Goal: Task Accomplishment & Management: Manage account settings

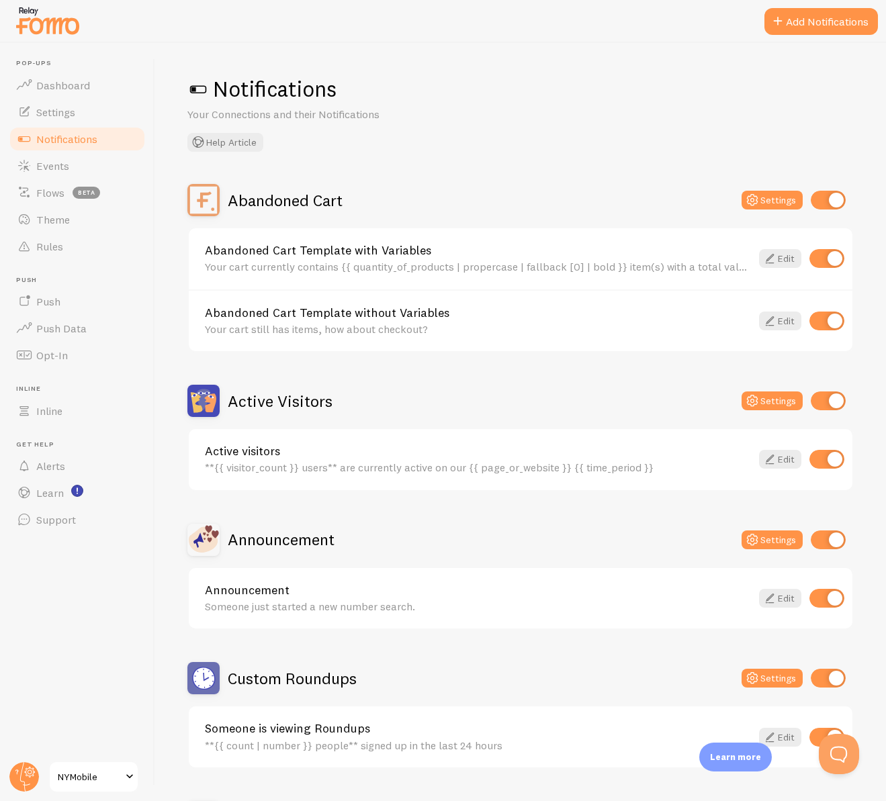
scroll to position [469, 0]
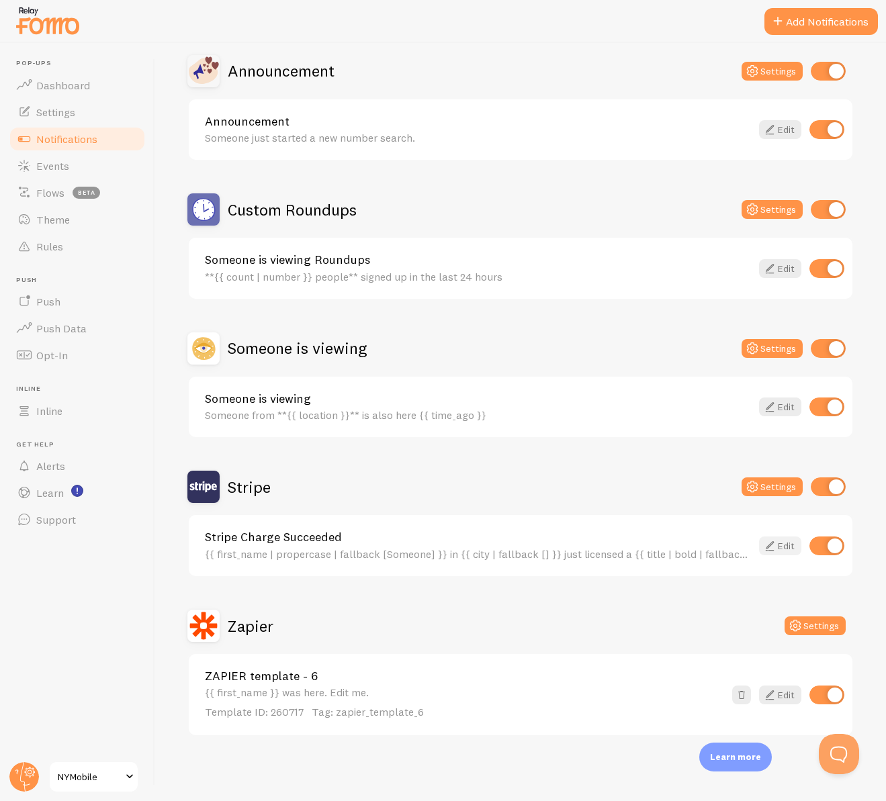
click at [761, 541] on icon at bounding box center [769, 546] width 16 height 16
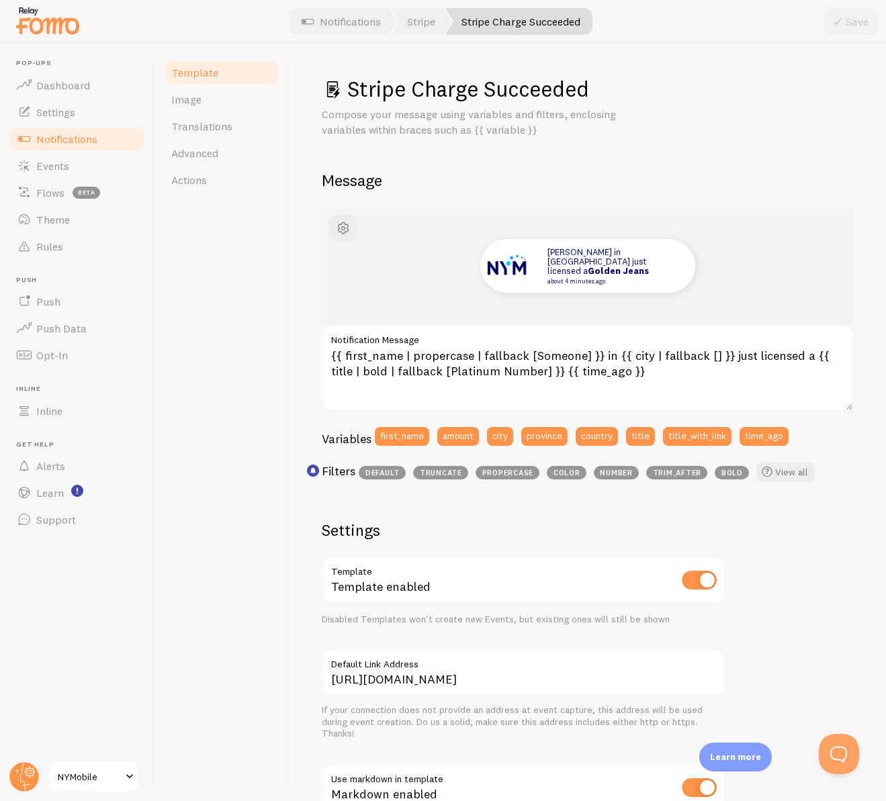
click at [69, 139] on span "Notifications" at bounding box center [66, 138] width 61 height 13
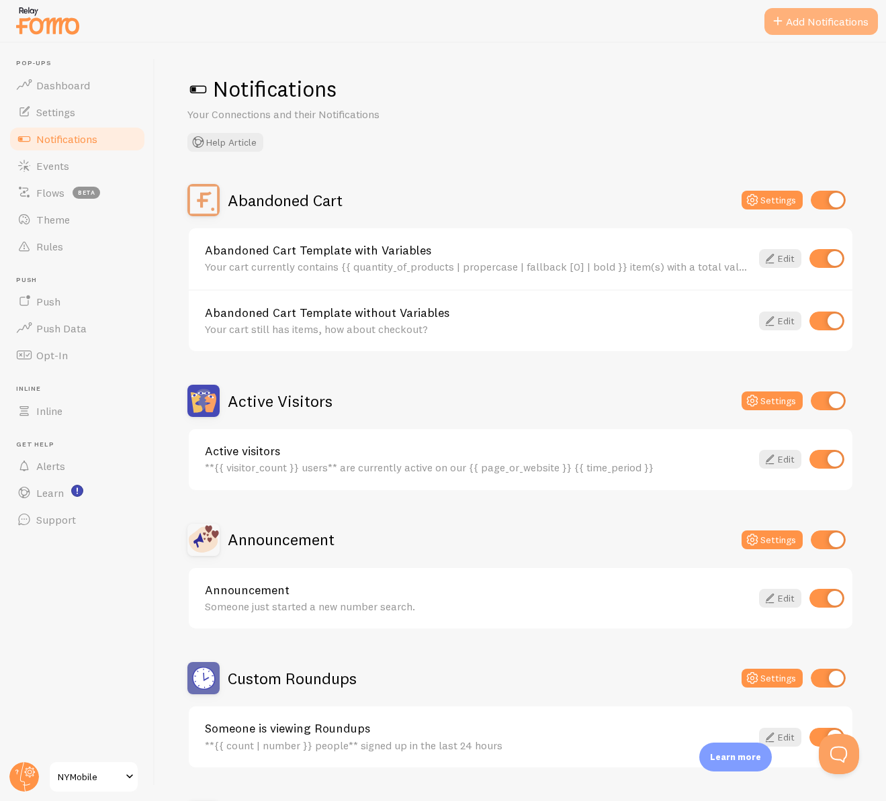
click at [785, 21] on button "Add Notifications" at bounding box center [820, 21] width 113 height 27
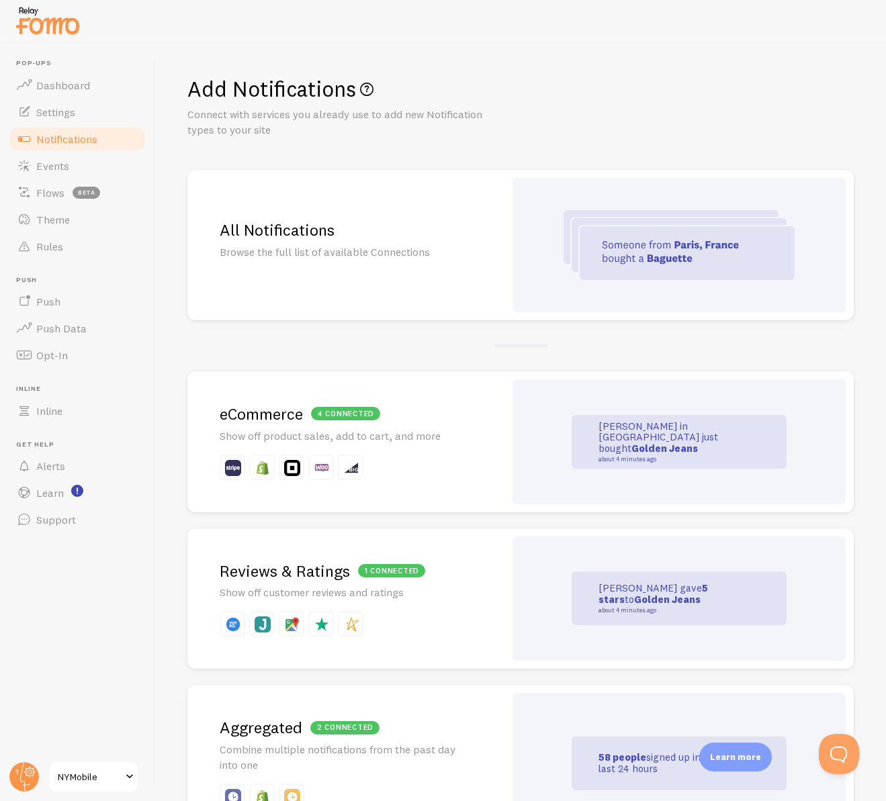
click at [465, 436] on p "Show off product sales, add to cart, and more" at bounding box center [346, 435] width 252 height 15
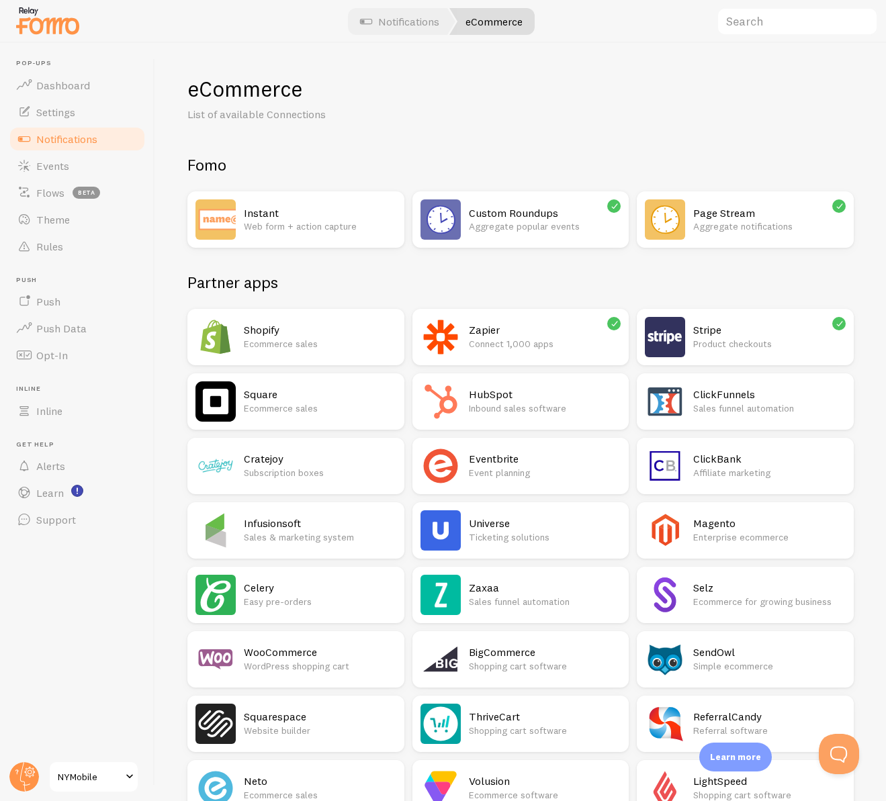
click at [693, 337] on h2 "Stripe" at bounding box center [769, 330] width 152 height 14
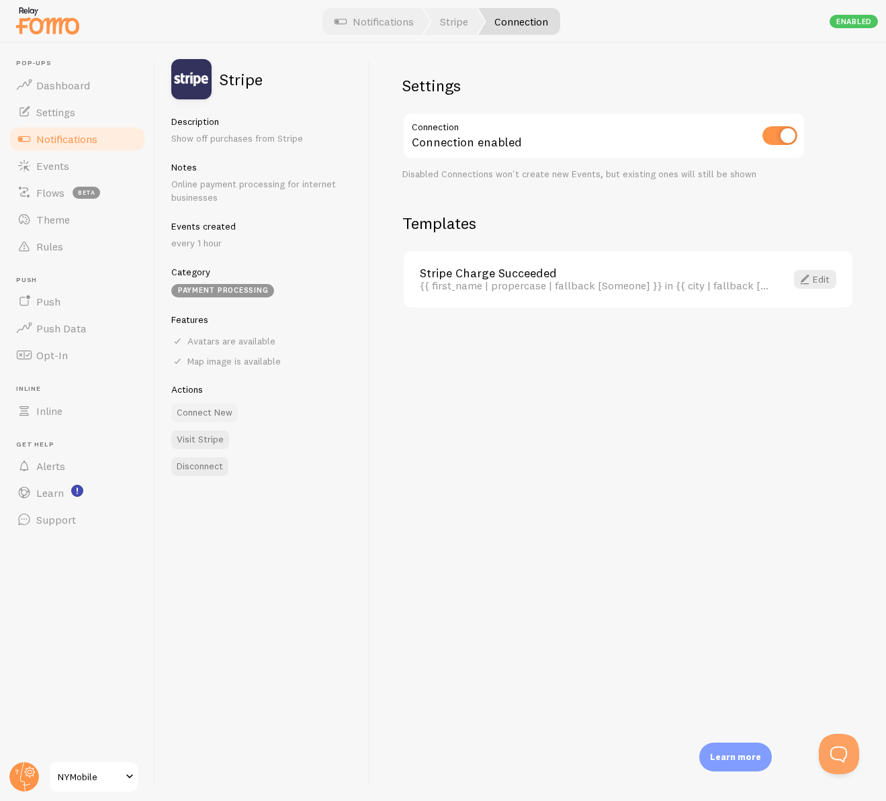
click at [222, 412] on button "Connect New" at bounding box center [204, 412] width 66 height 19
click at [376, 28] on link "Notifications" at bounding box center [373, 21] width 111 height 27
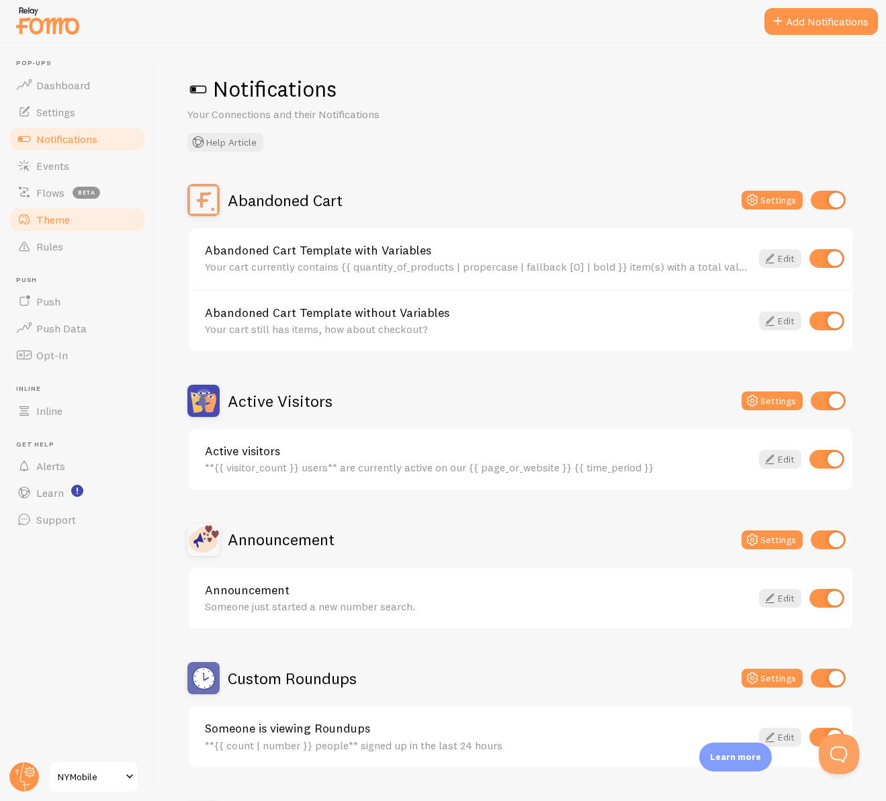
click at [70, 213] on link "Theme" at bounding box center [77, 219] width 138 height 27
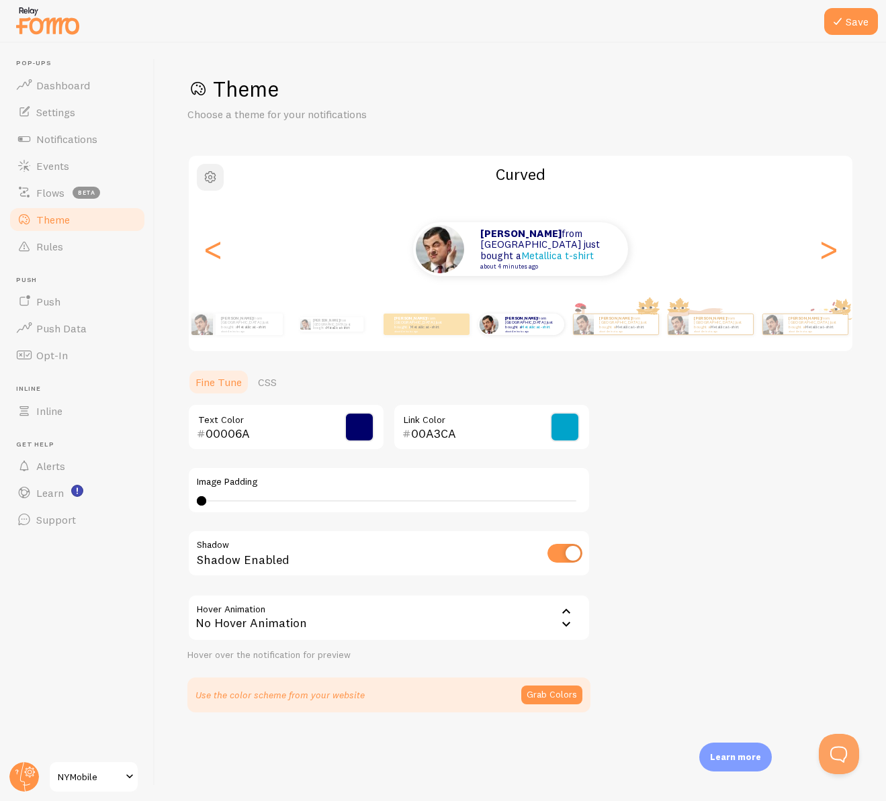
click at [206, 176] on span "button" at bounding box center [210, 177] width 16 height 16
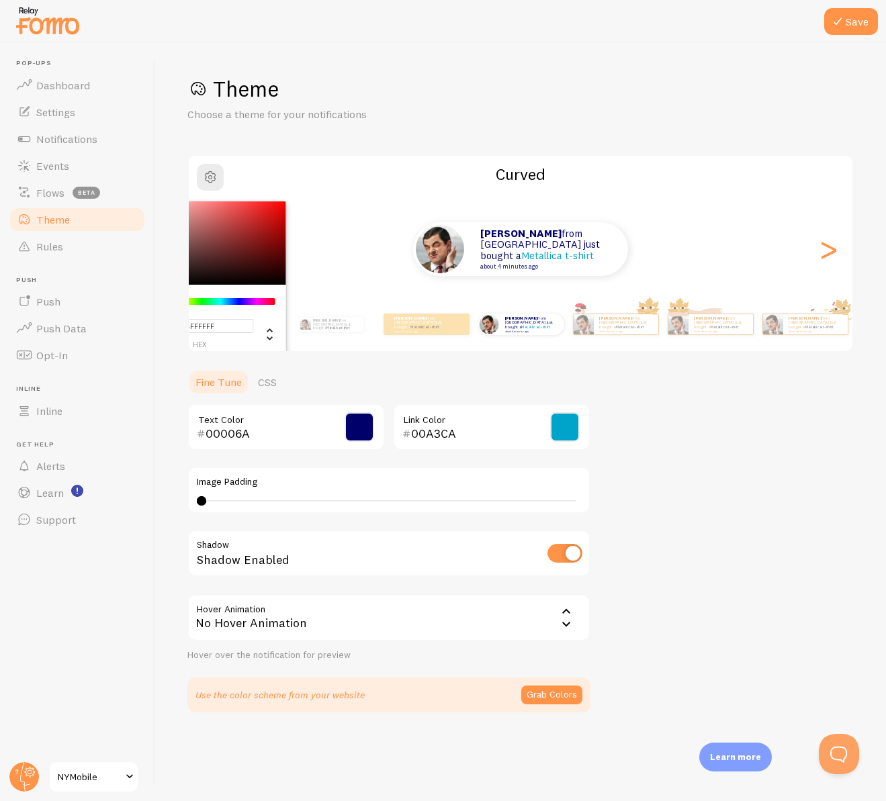
click at [293, 148] on div "Theme Choose a theme for your notifications #FFFFFF hex 255 r 255 g 255 b 0 h 0…" at bounding box center [520, 393] width 666 height 637
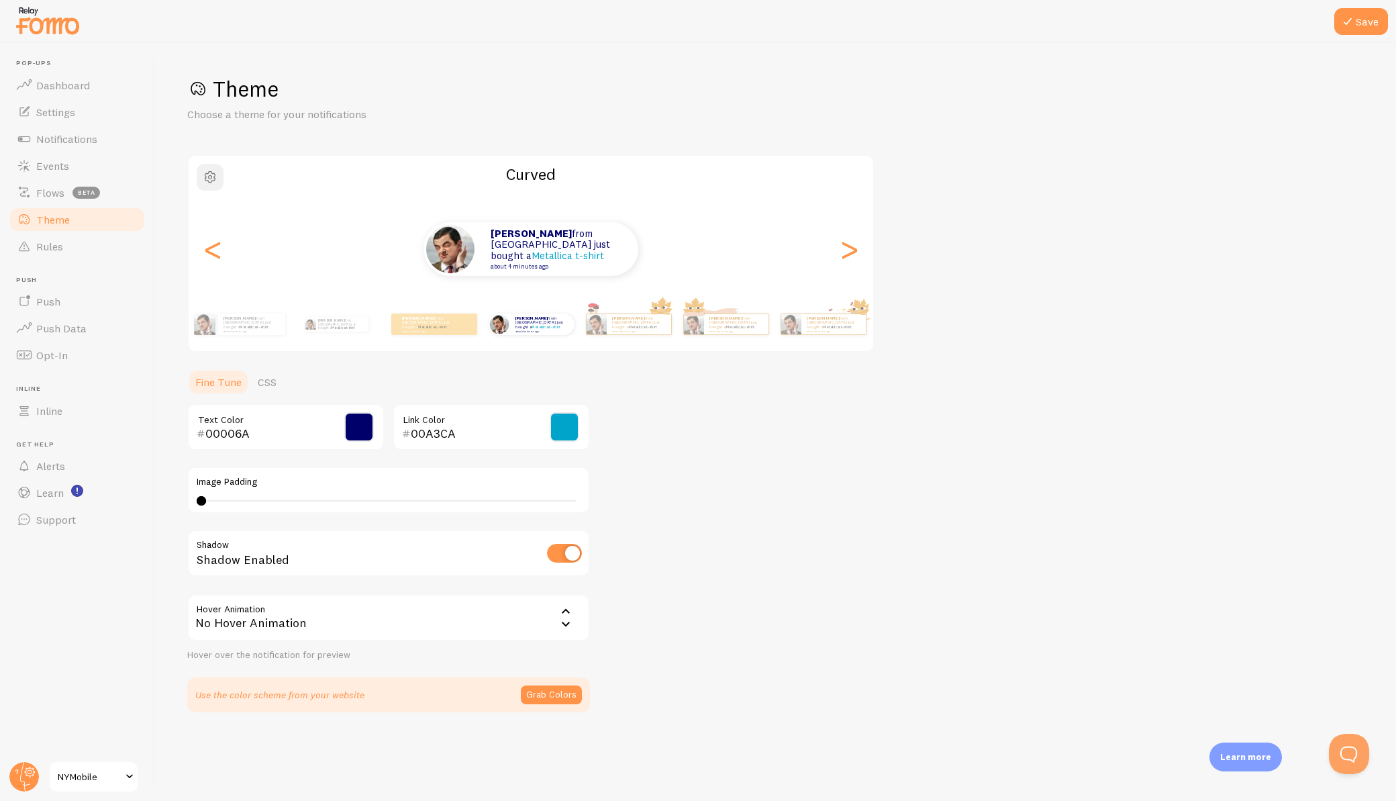
click at [212, 183] on span "button" at bounding box center [210, 177] width 16 height 16
click at [211, 175] on span "button" at bounding box center [210, 177] width 16 height 16
click at [885, 89] on h1 "Theme" at bounding box center [775, 89] width 1177 height 28
click at [52, 117] on span "Settings" at bounding box center [55, 111] width 39 height 13
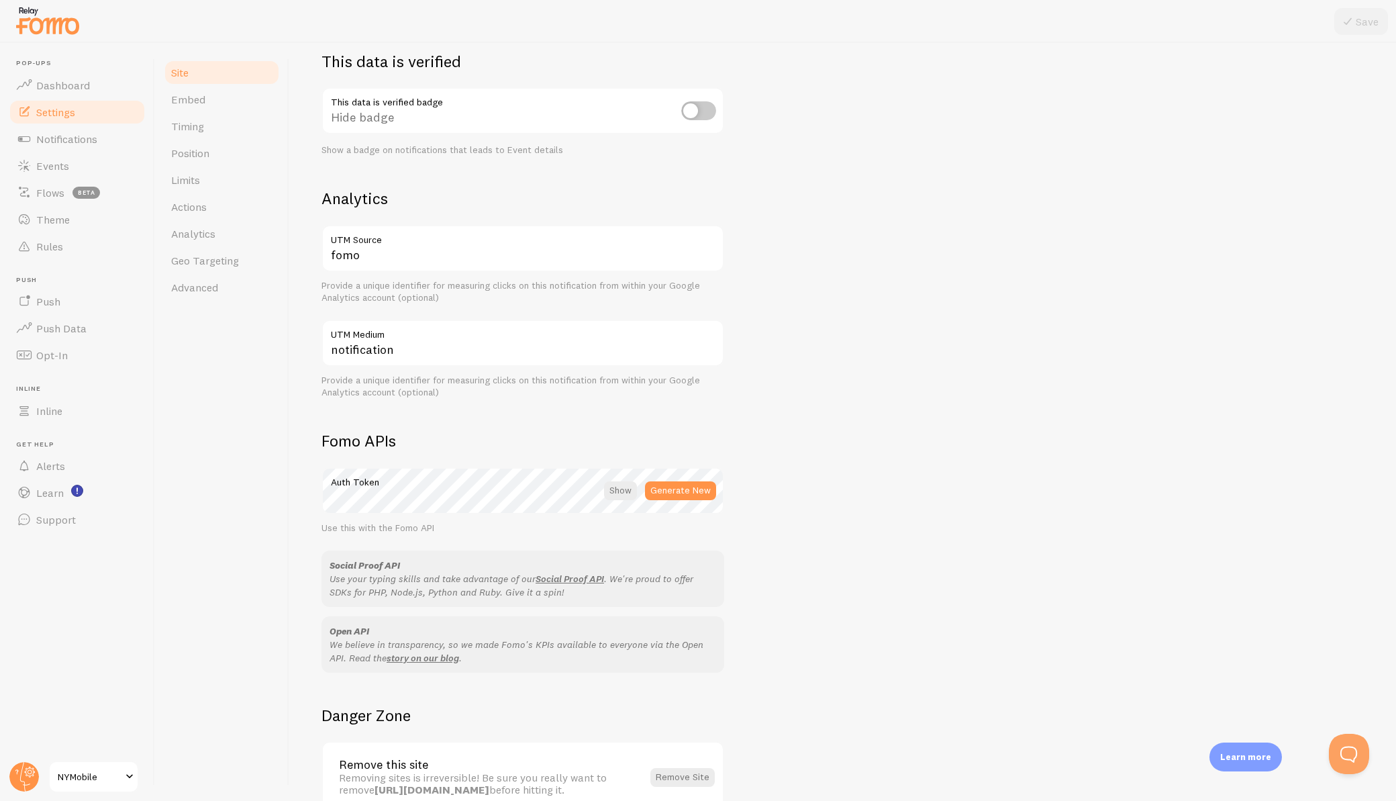
scroll to position [467, 0]
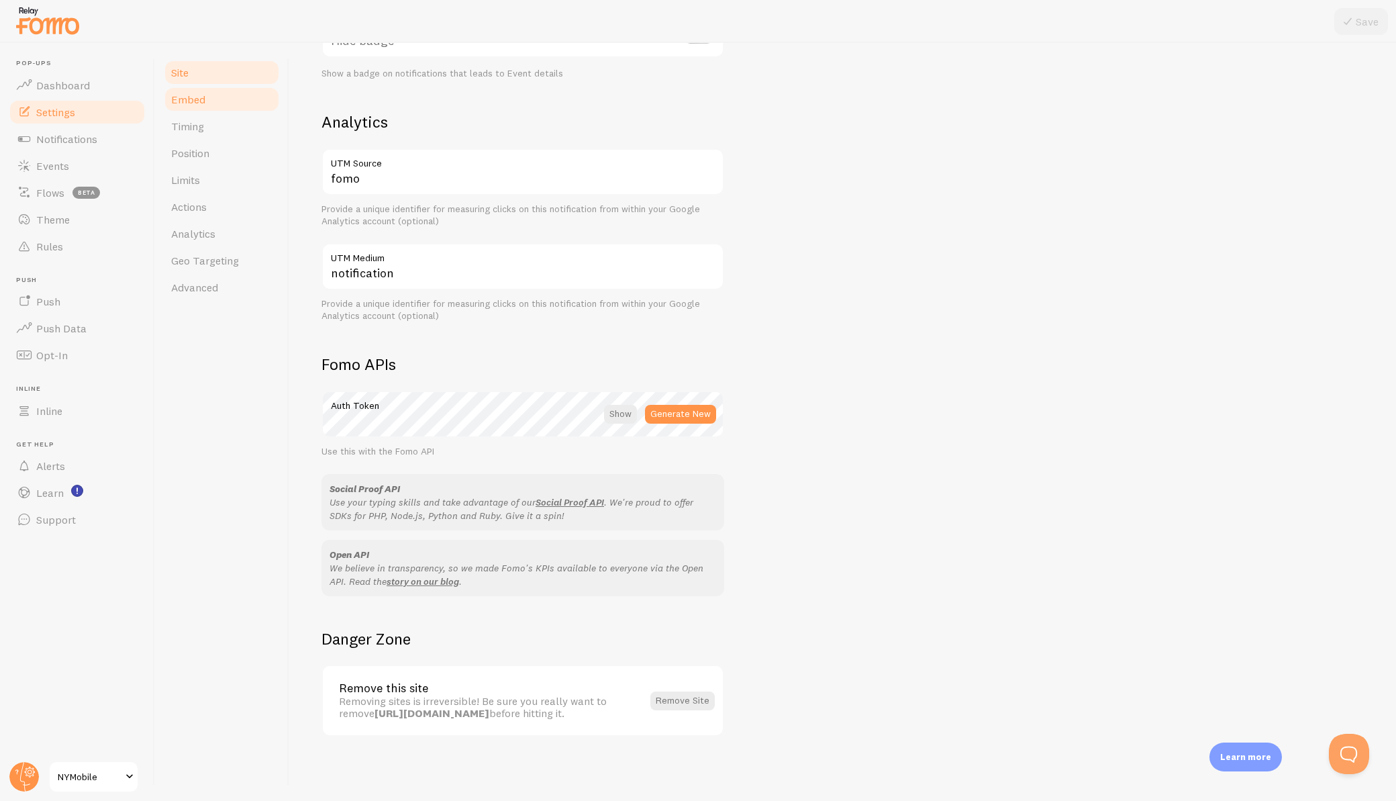
click at [203, 107] on link "Embed" at bounding box center [221, 99] width 117 height 27
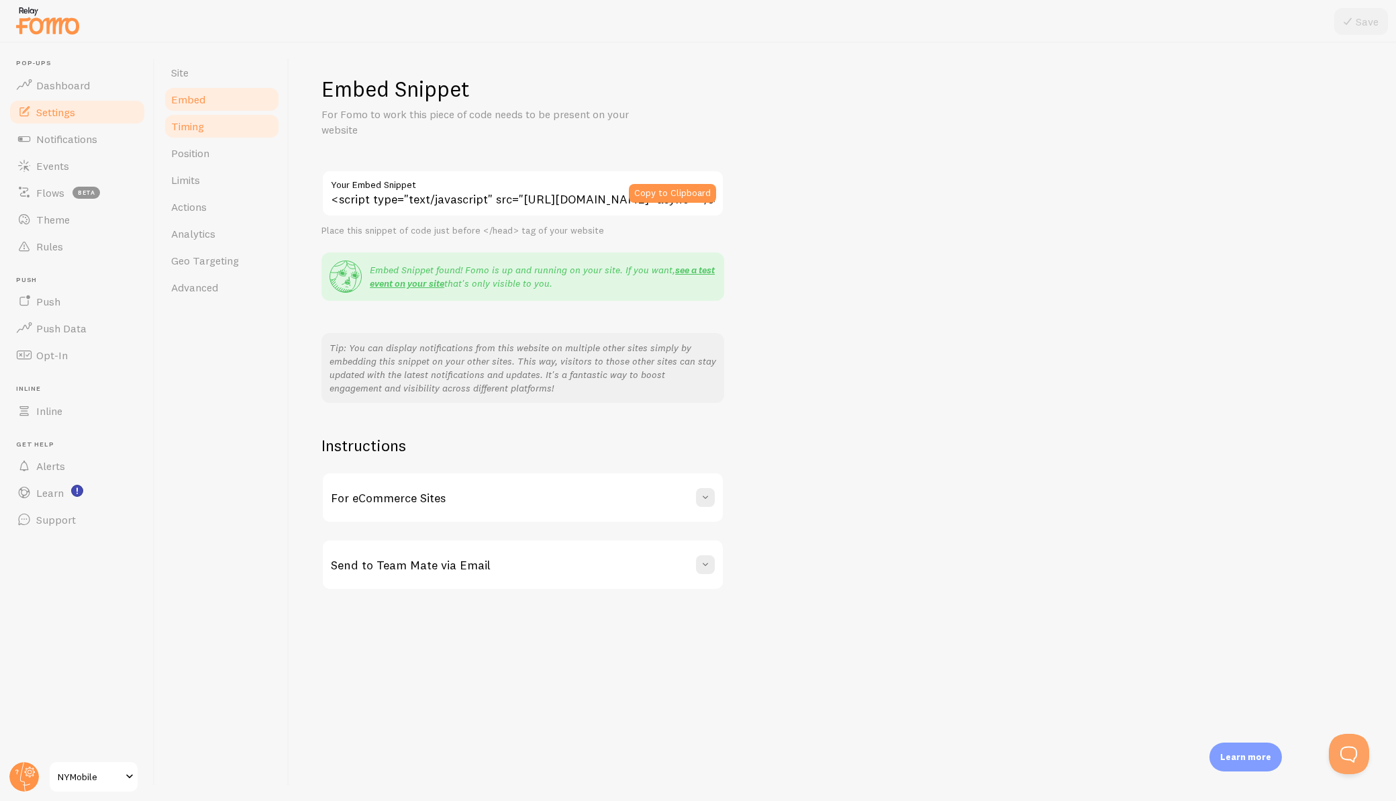
click at [198, 128] on span "Timing" at bounding box center [187, 126] width 33 height 13
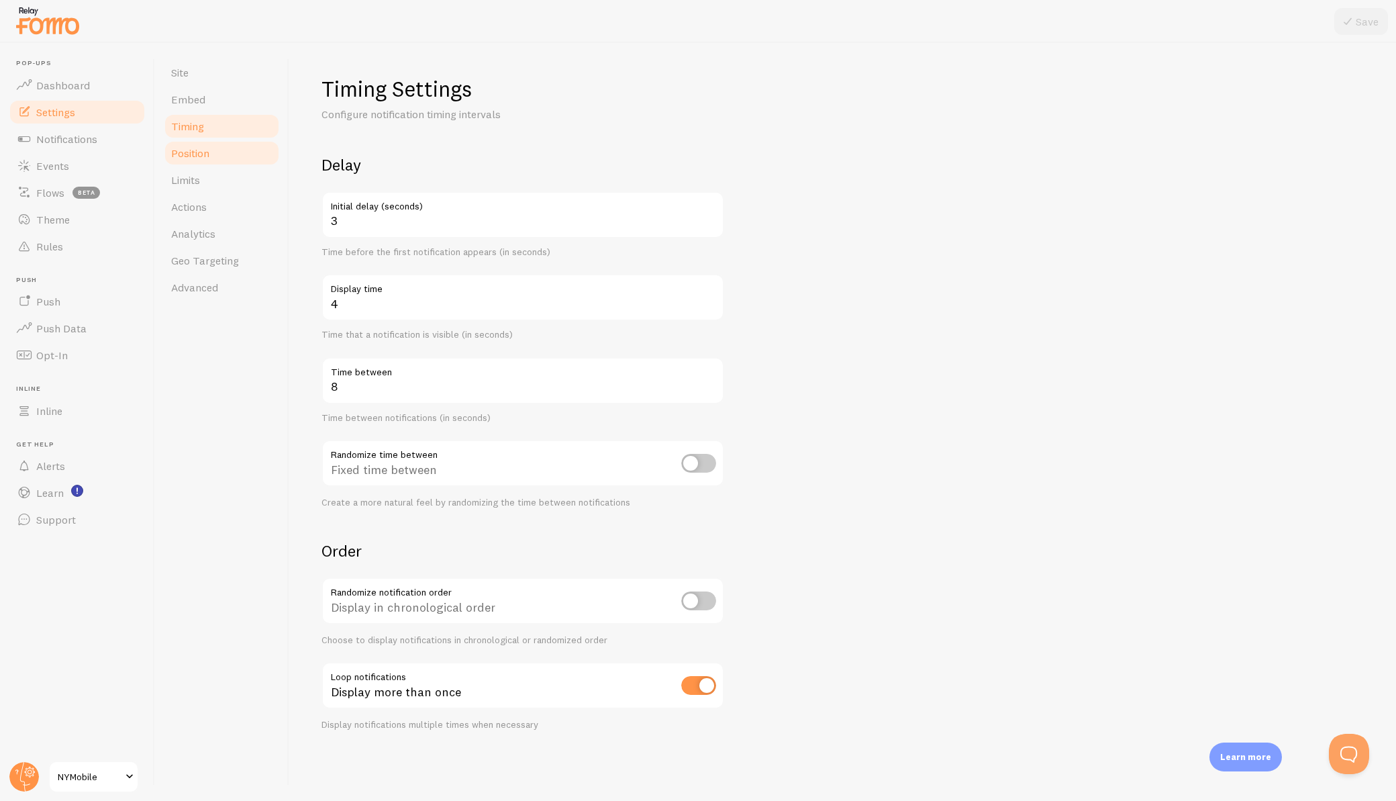
click at [198, 148] on span "Position" at bounding box center [190, 152] width 38 height 13
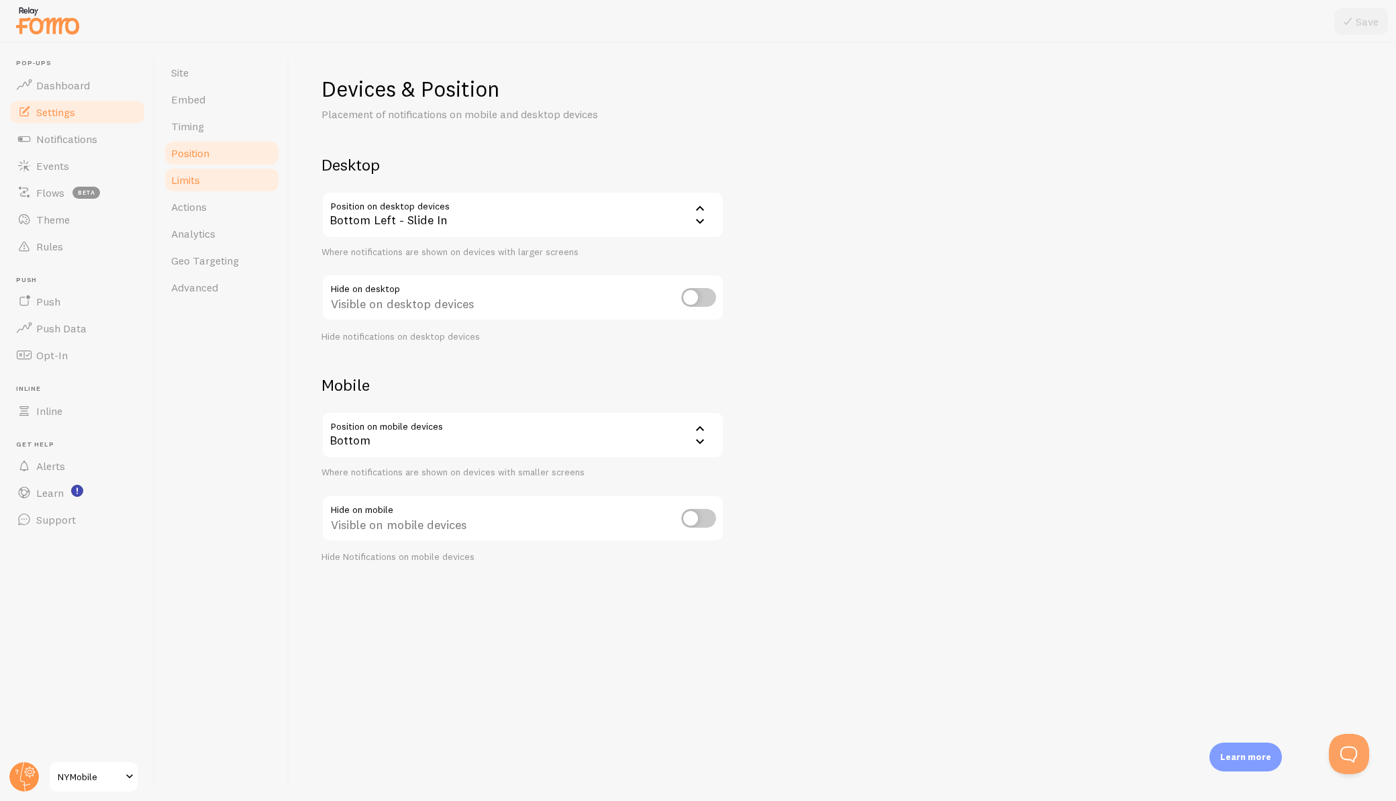
click at [196, 182] on span "Limits" at bounding box center [185, 179] width 29 height 13
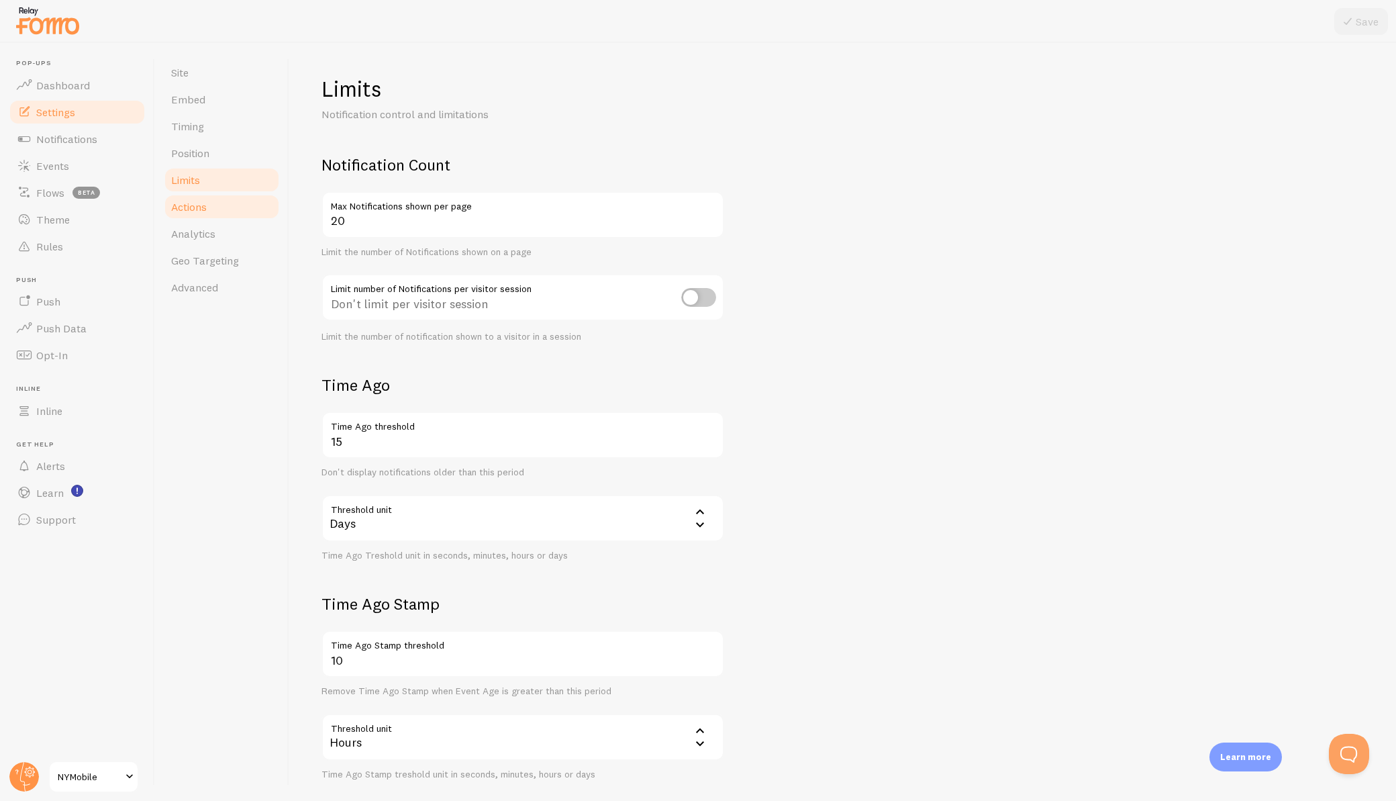
click at [196, 216] on link "Actions" at bounding box center [221, 206] width 117 height 27
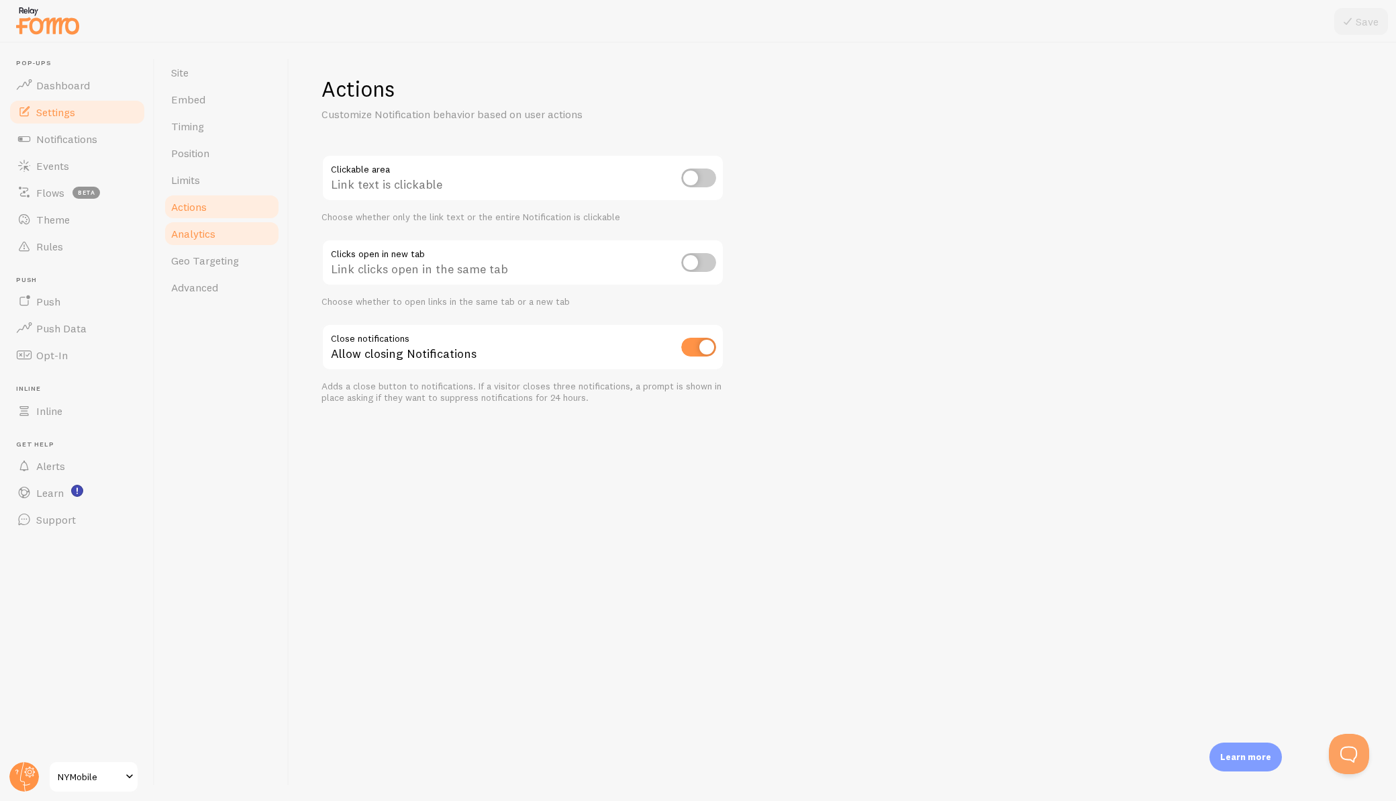
click at [195, 240] on link "Analytics" at bounding box center [221, 233] width 117 height 27
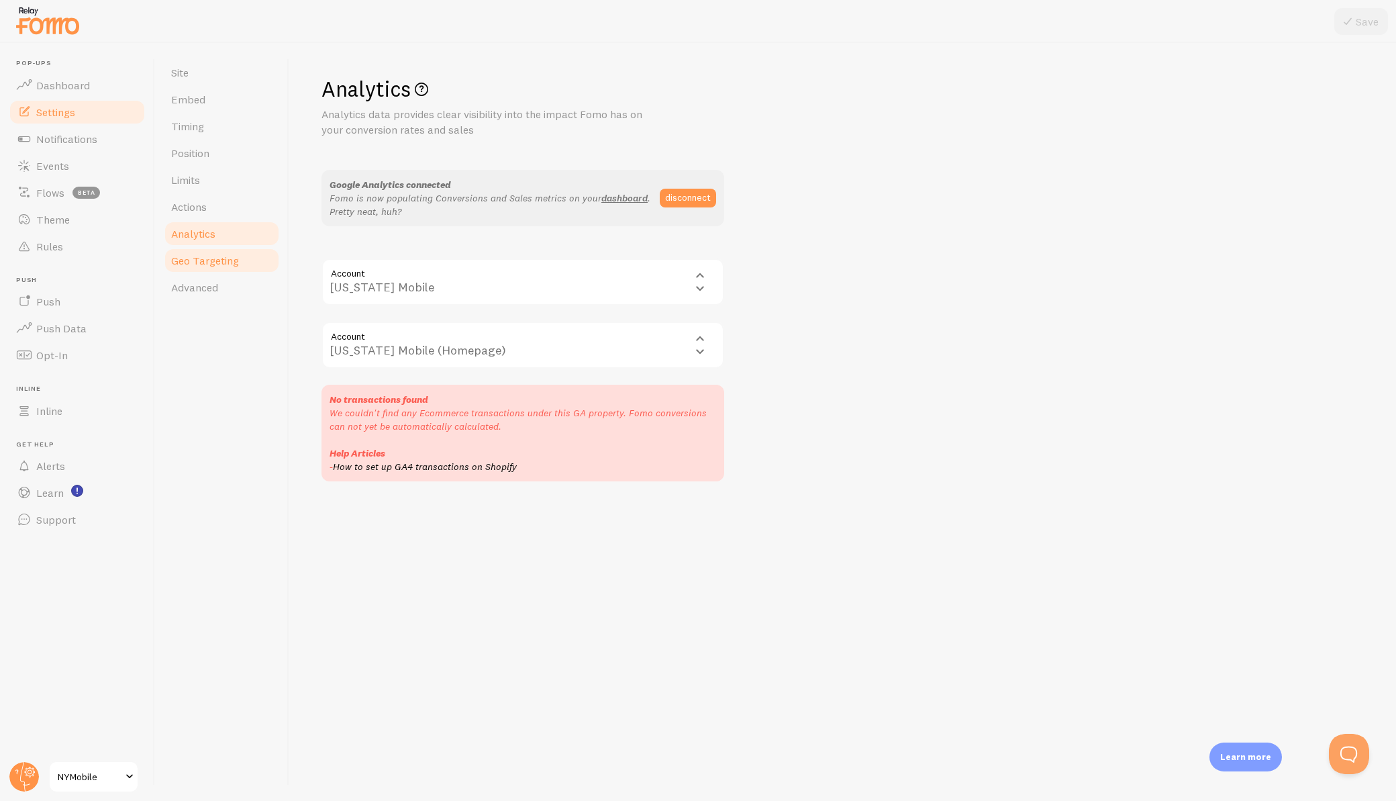
click at [200, 267] on span "Geo Targeting" at bounding box center [205, 260] width 68 height 13
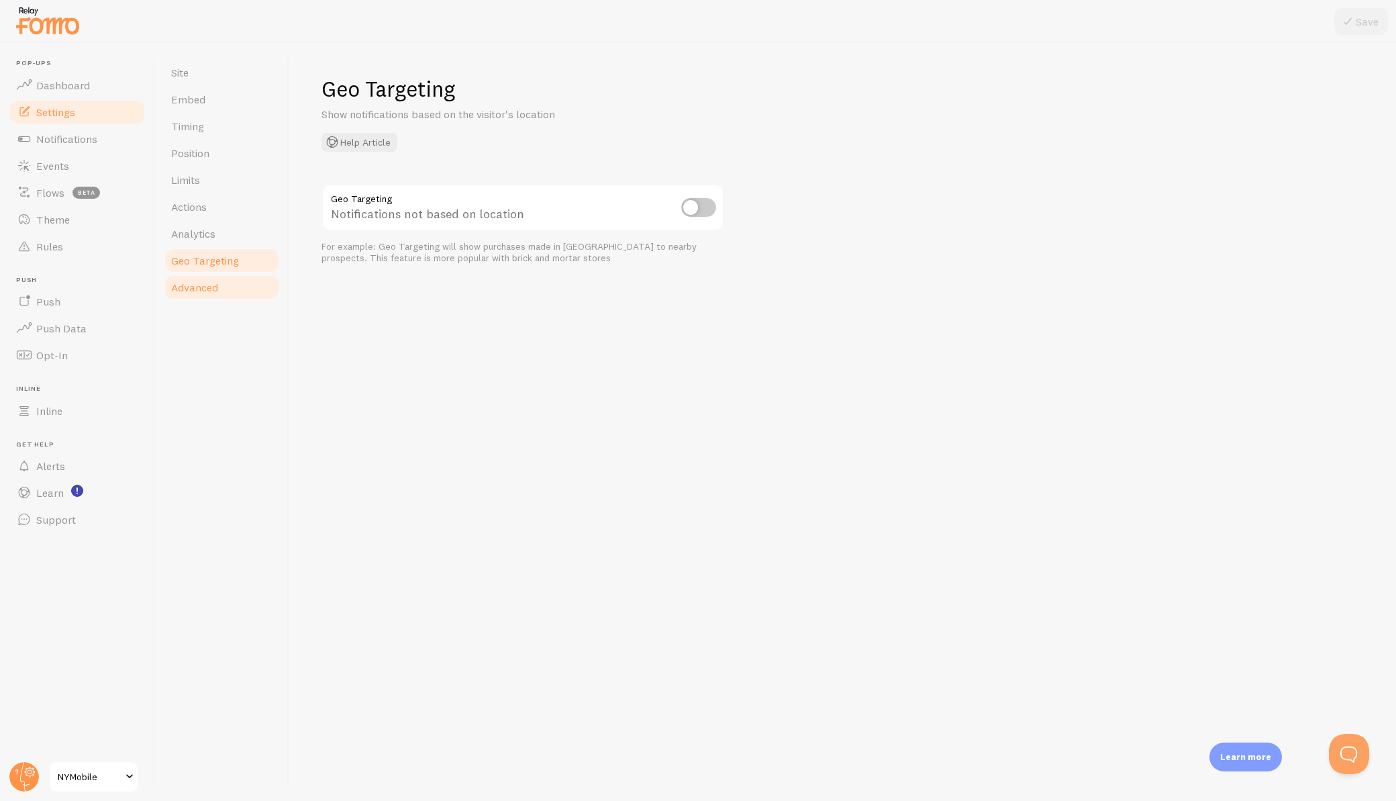
click at [201, 286] on span "Advanced" at bounding box center [194, 287] width 47 height 13
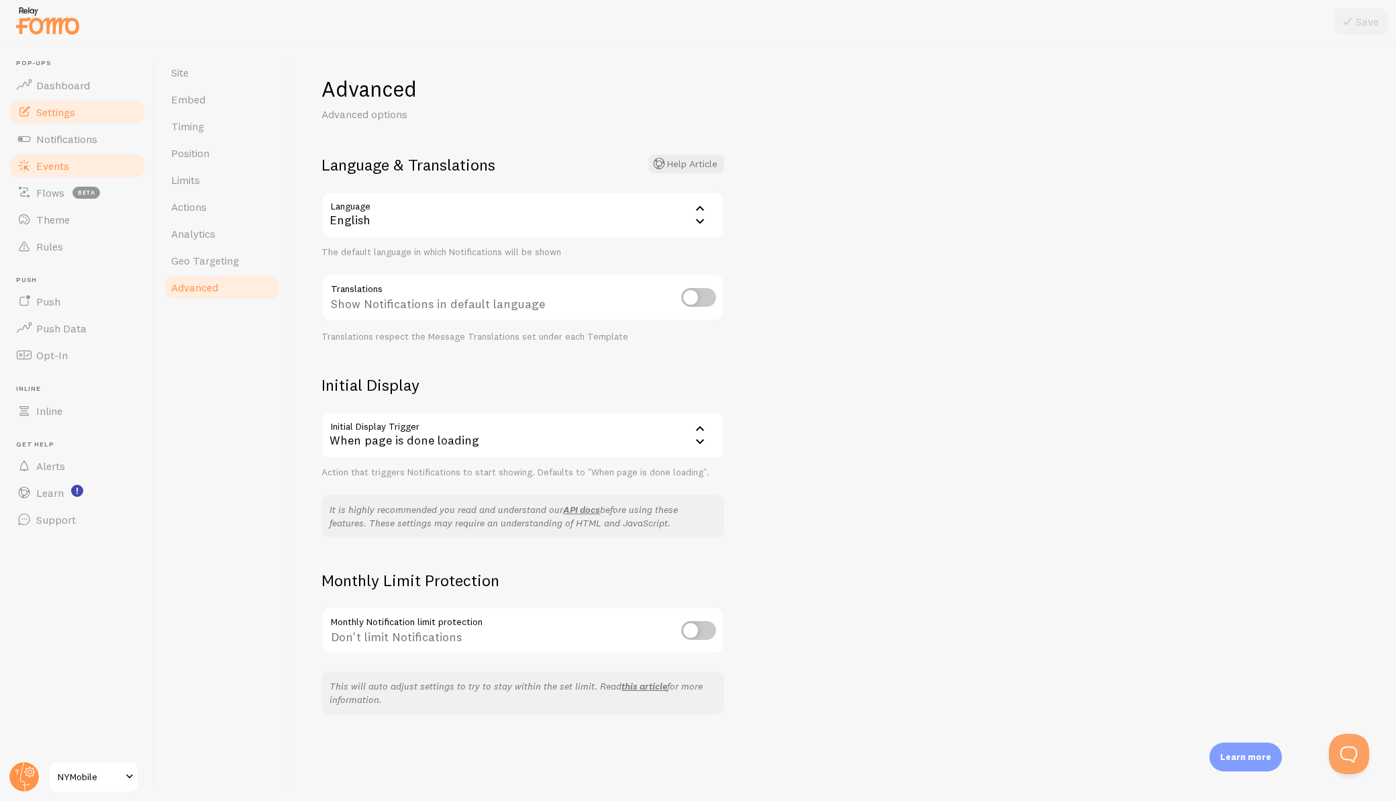
click at [56, 171] on span "Events" at bounding box center [52, 165] width 33 height 13
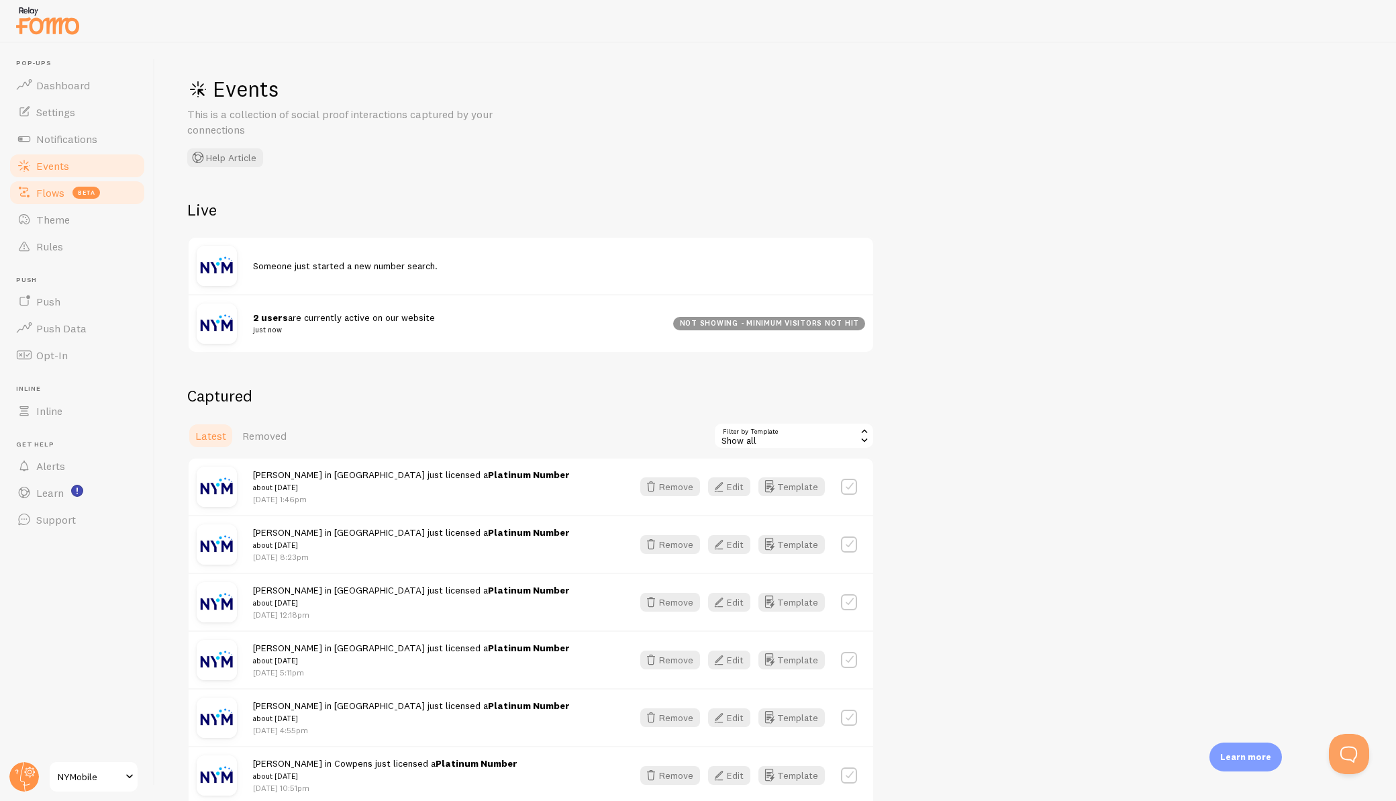
click at [50, 192] on span "Flows" at bounding box center [50, 192] width 28 height 13
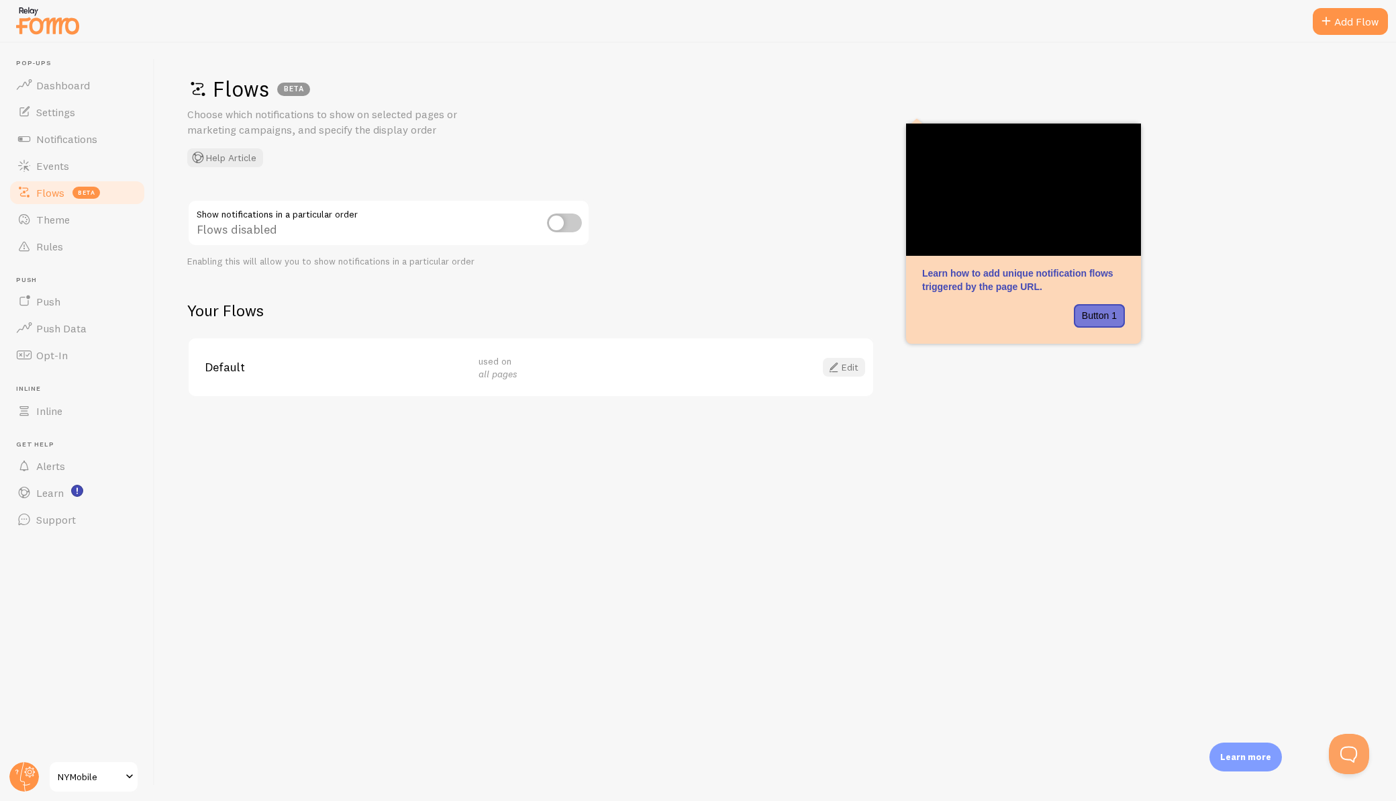
click at [843, 368] on link "Edit" at bounding box center [844, 367] width 42 height 19
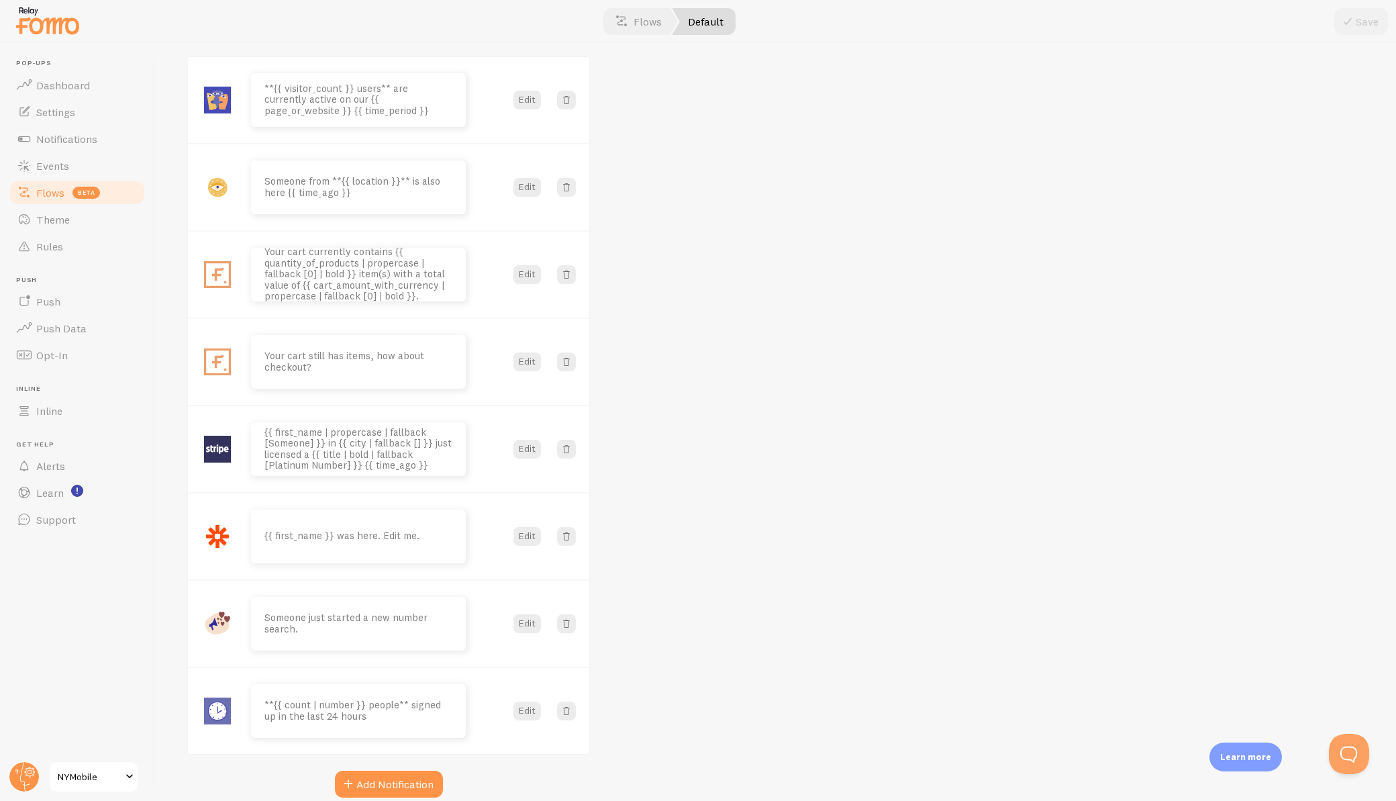
scroll to position [211, 0]
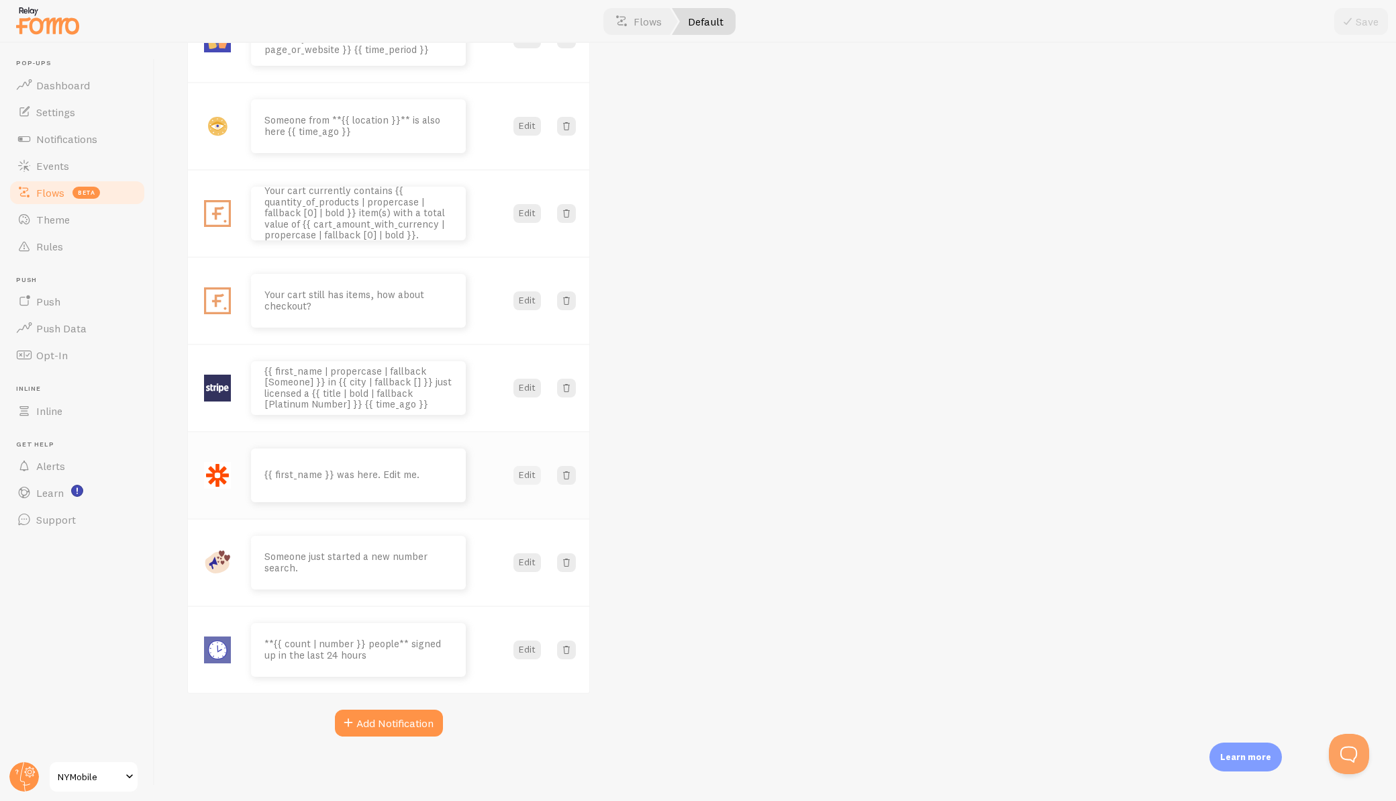
click at [527, 478] on button "Edit" at bounding box center [528, 475] width 28 height 19
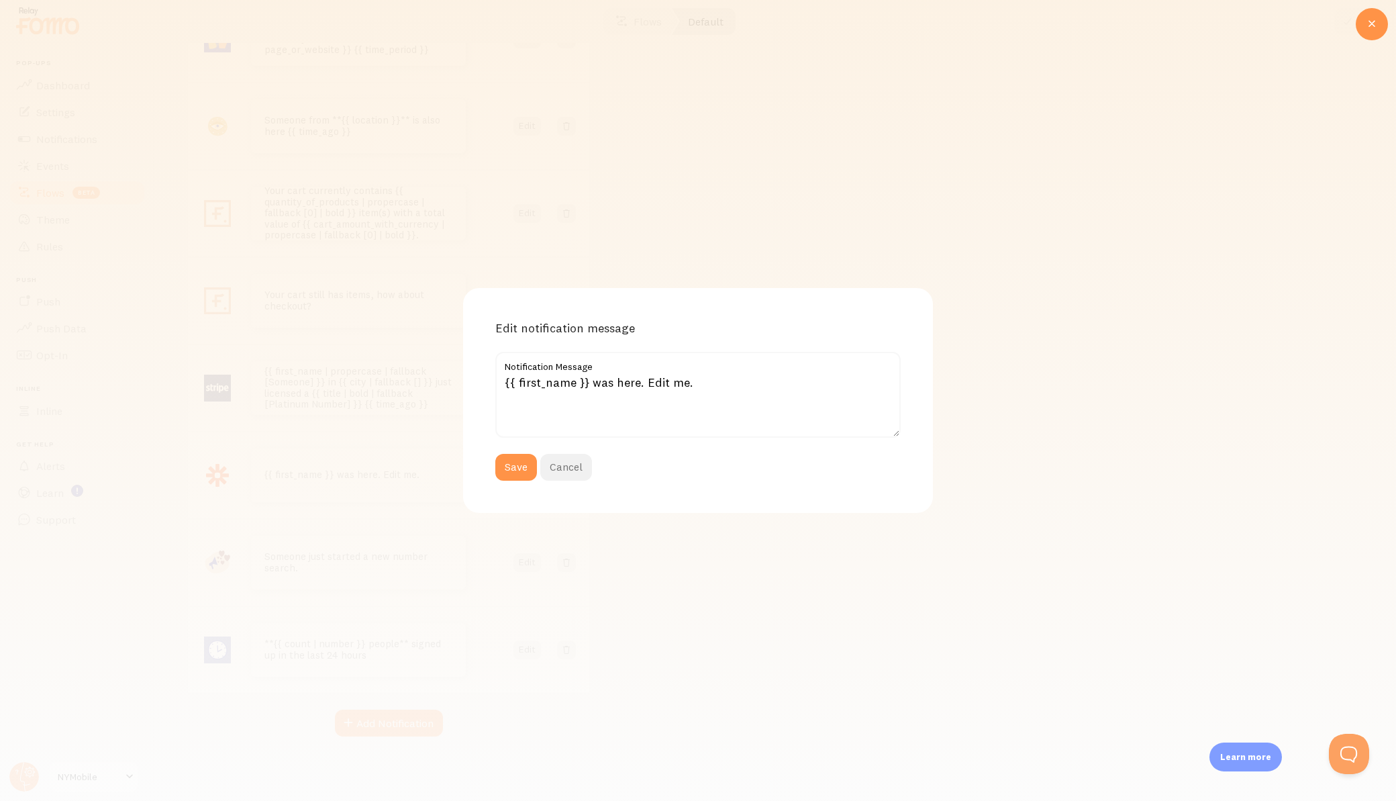
click at [569, 469] on button "Cancel" at bounding box center [566, 467] width 52 height 27
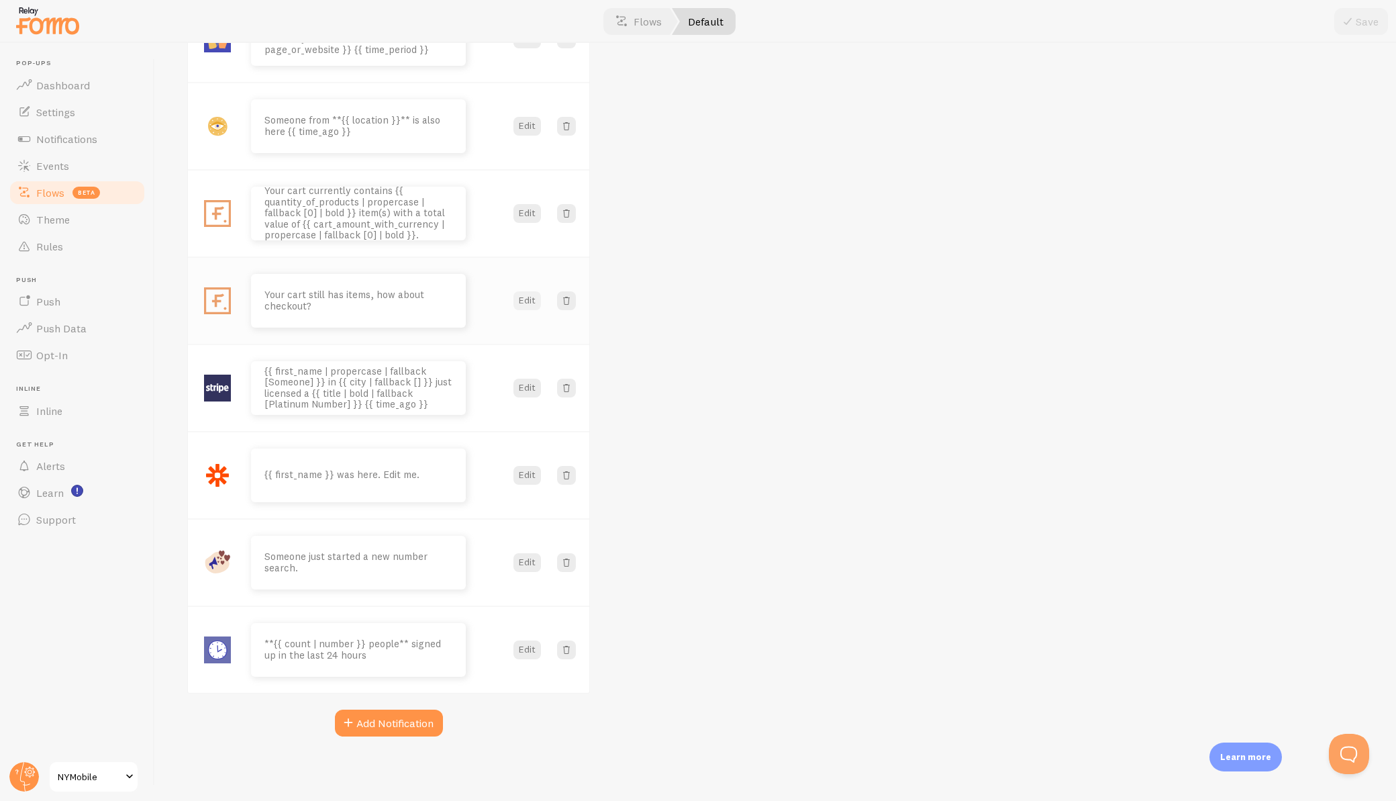
click at [528, 302] on button "Edit" at bounding box center [528, 300] width 28 height 19
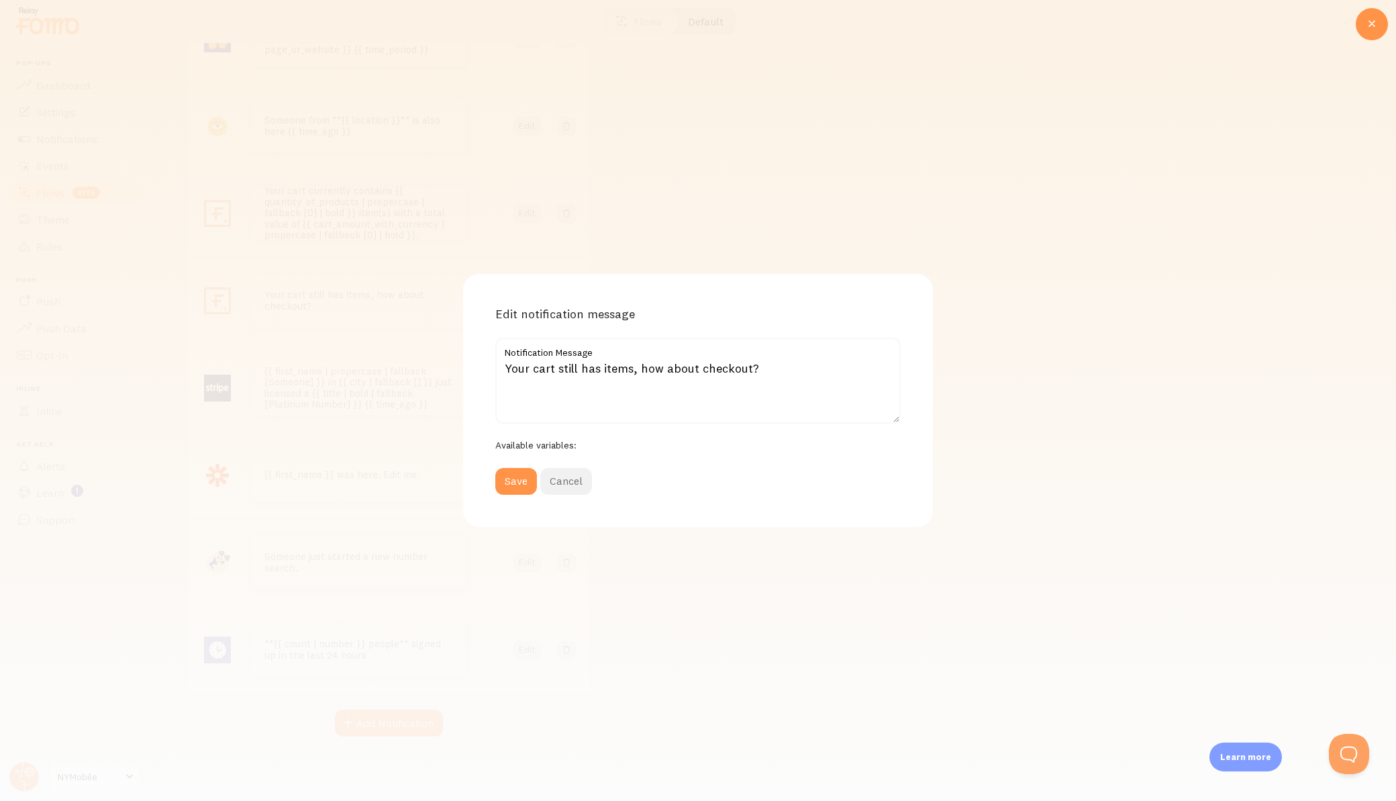
click at [571, 488] on button "Cancel" at bounding box center [566, 481] width 52 height 27
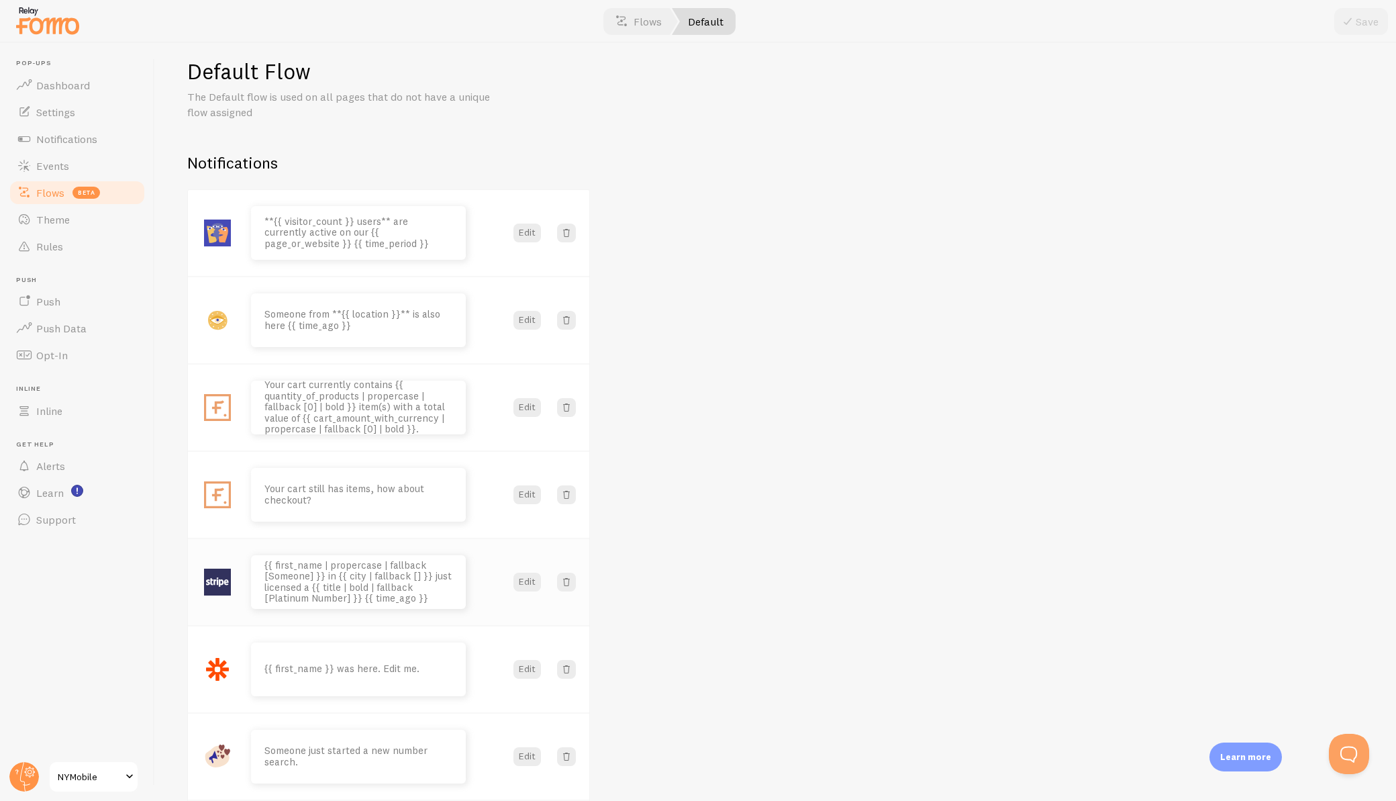
scroll to position [0, 0]
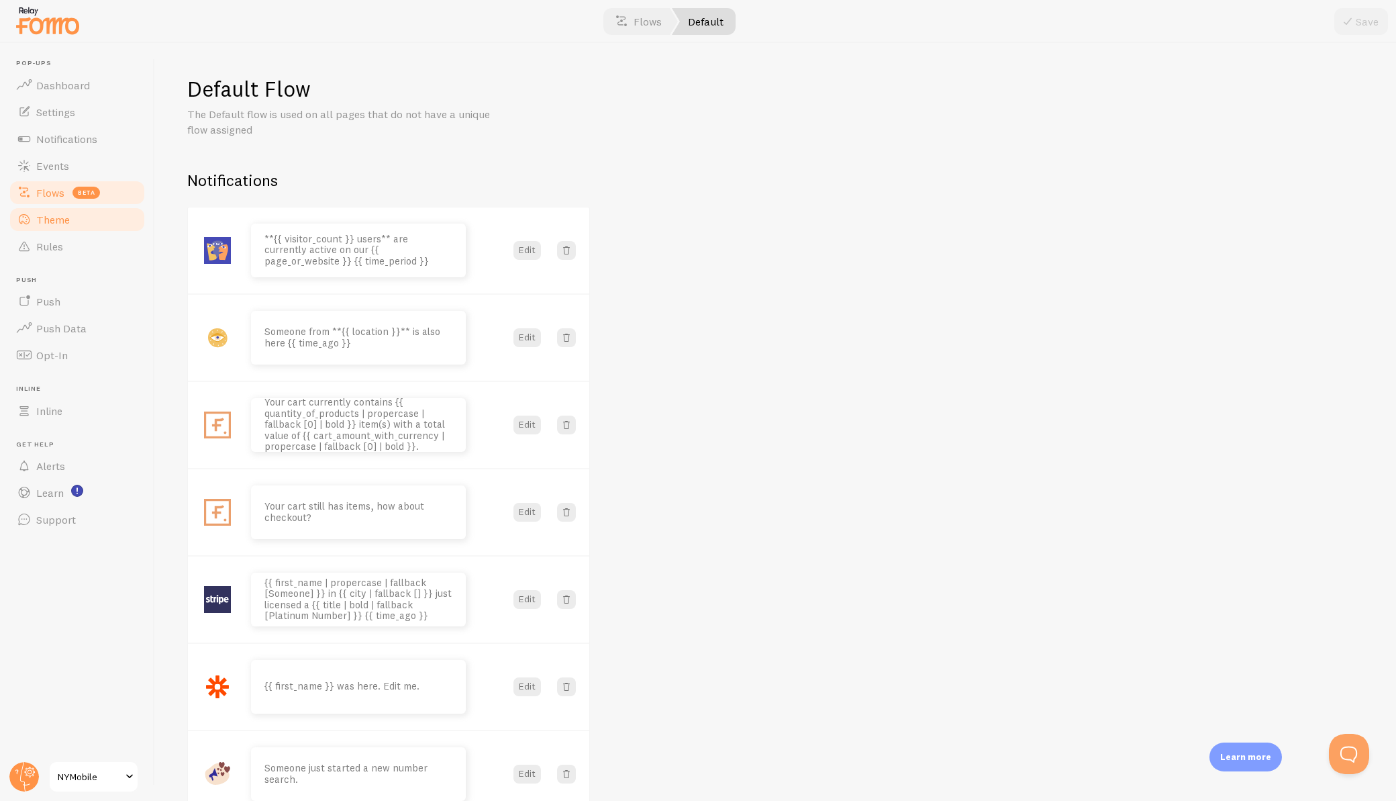
click at [54, 220] on span "Theme" at bounding box center [53, 219] width 34 height 13
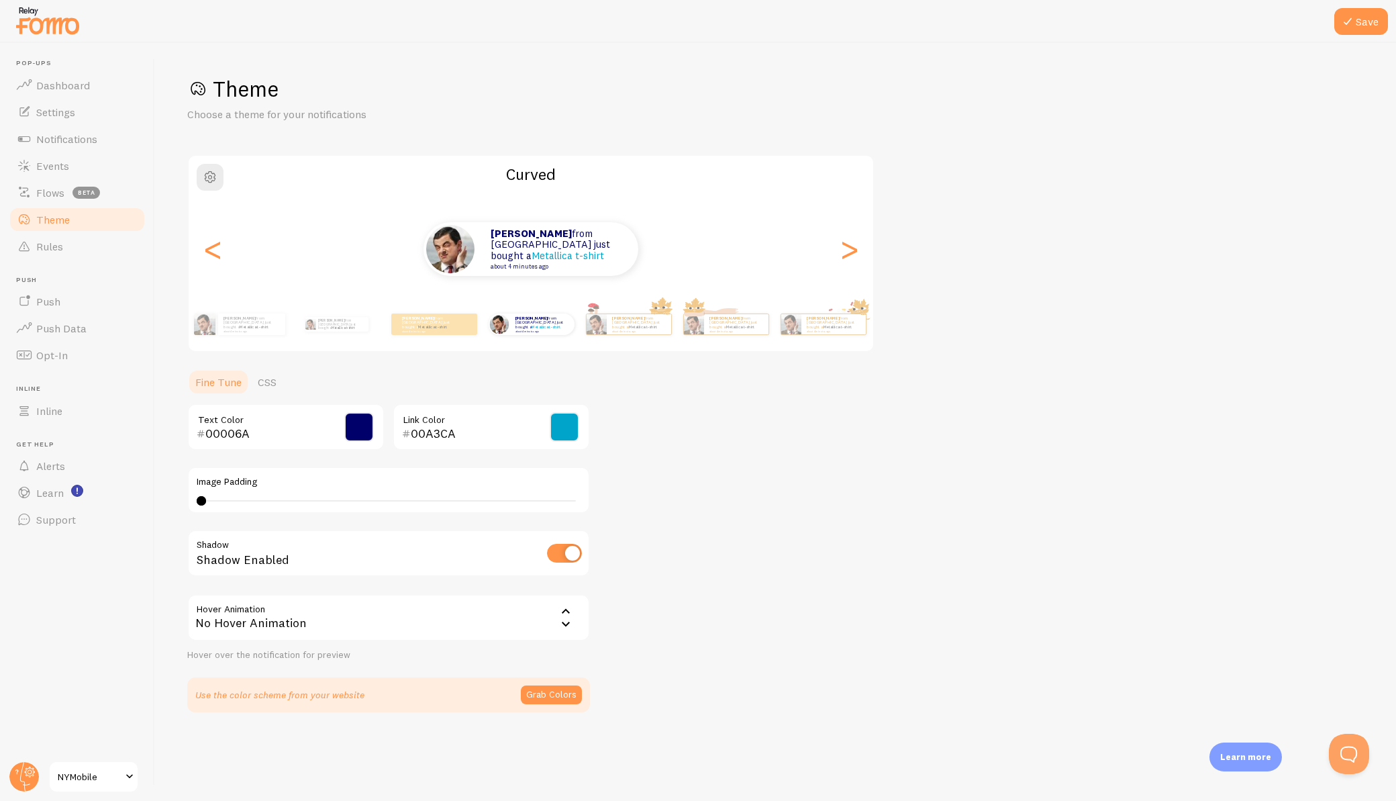
click at [562, 628] on icon at bounding box center [566, 624] width 16 height 16
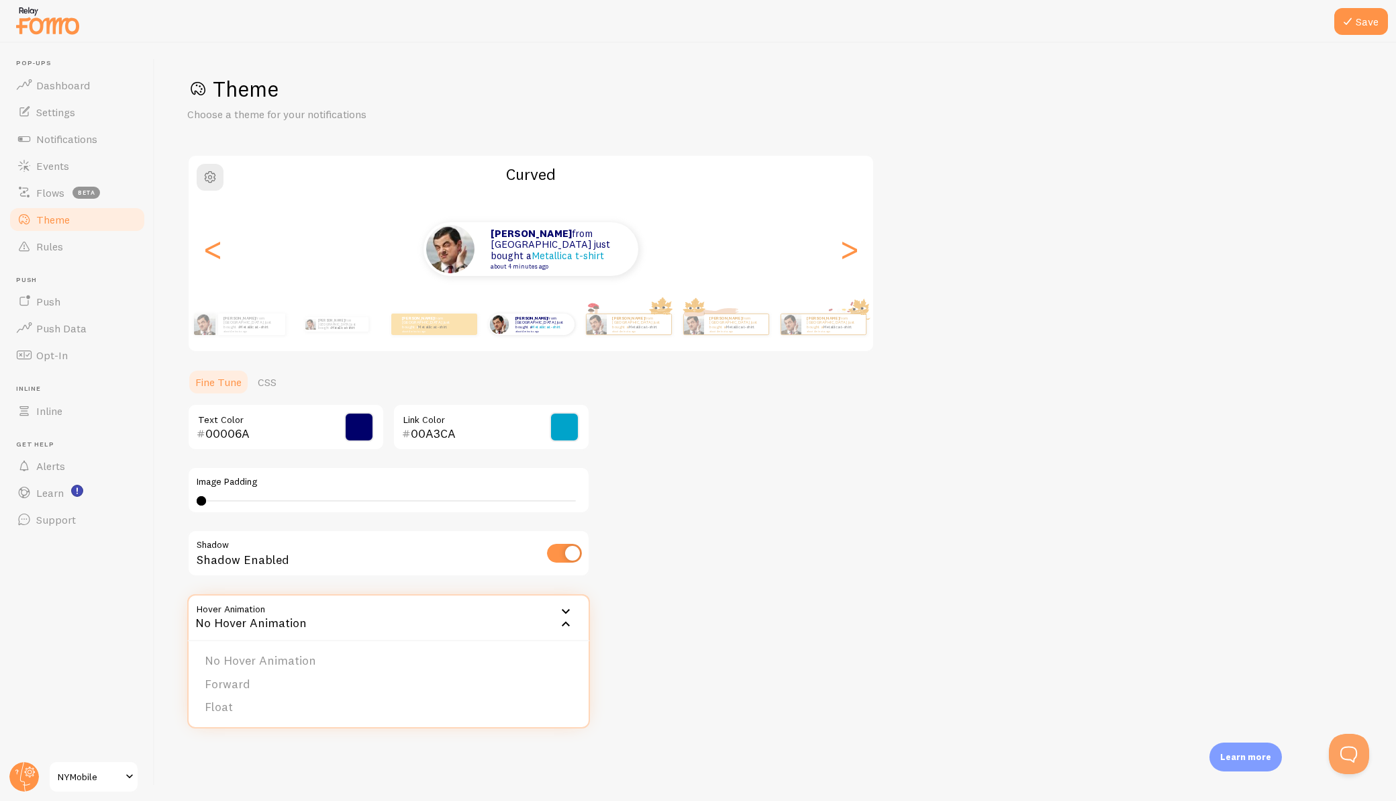
click at [562, 628] on icon at bounding box center [566, 624] width 16 height 16
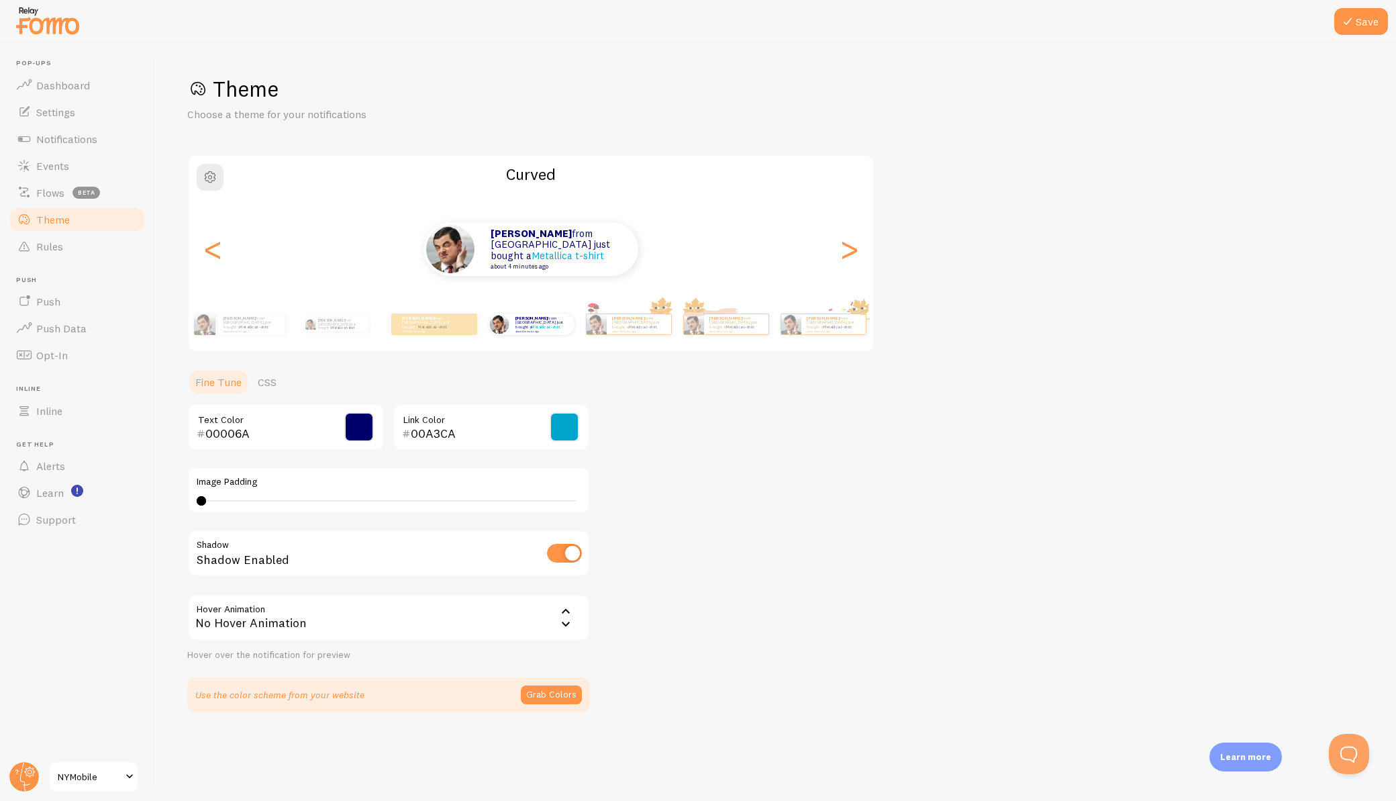
click at [562, 628] on icon at bounding box center [566, 624] width 16 height 16
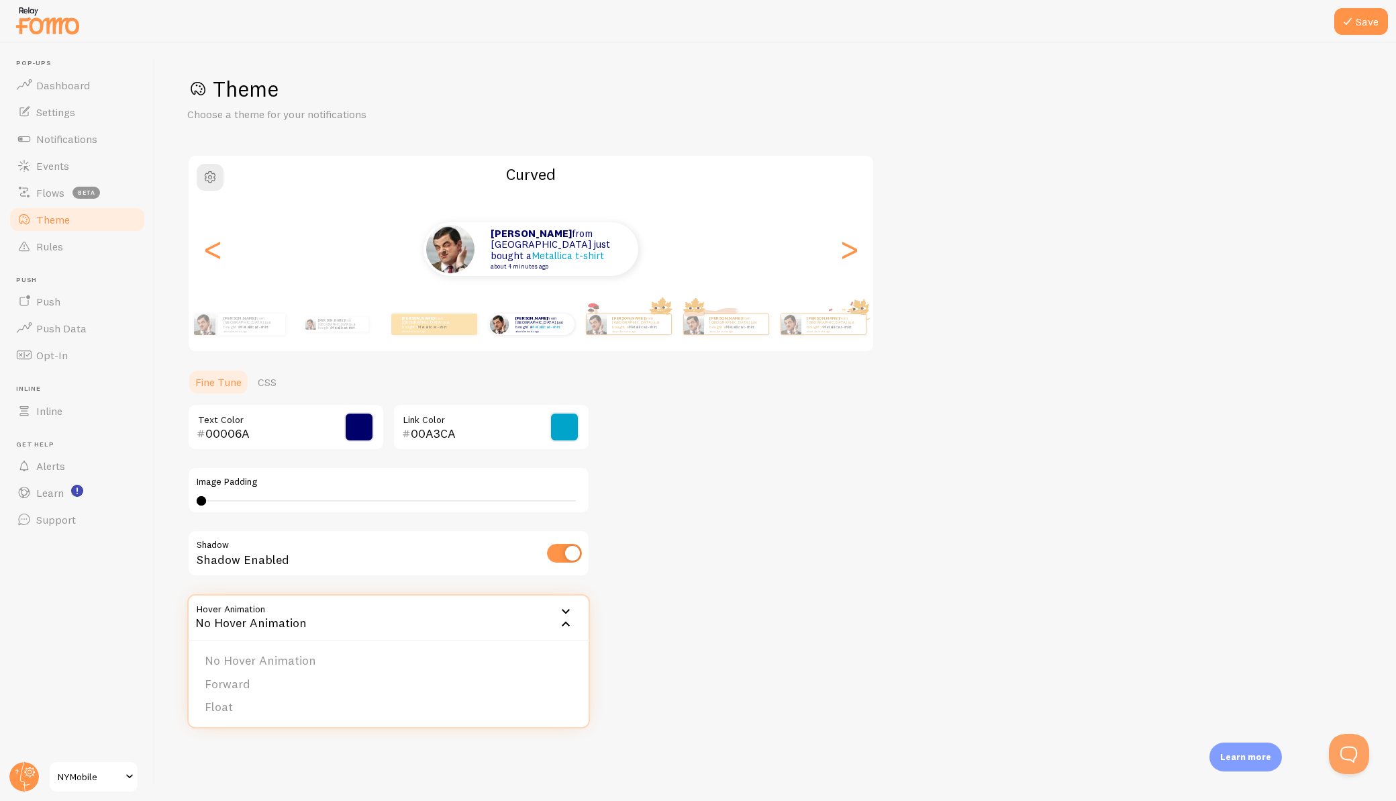
click at [562, 628] on icon at bounding box center [566, 624] width 16 height 16
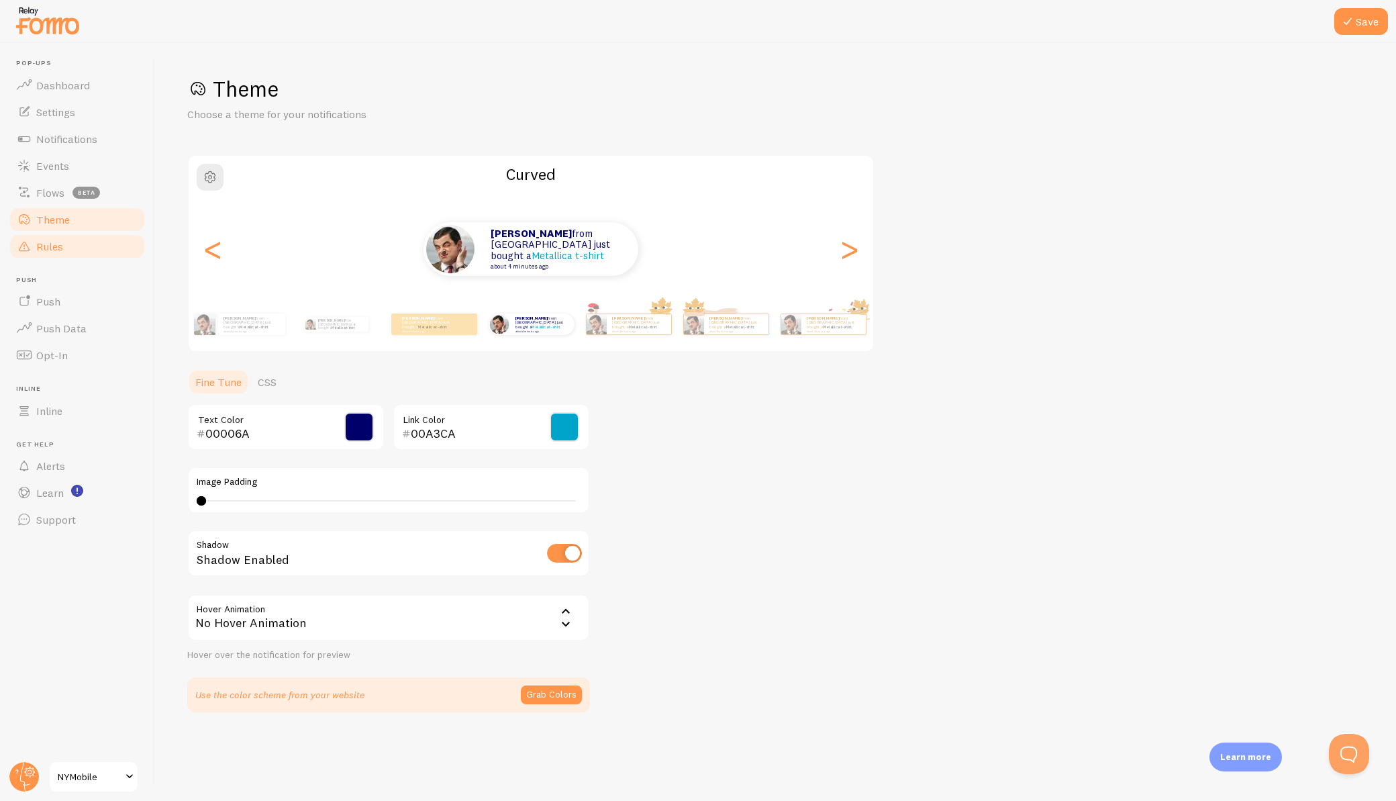
click at [64, 246] on link "Rules" at bounding box center [77, 246] width 138 height 27
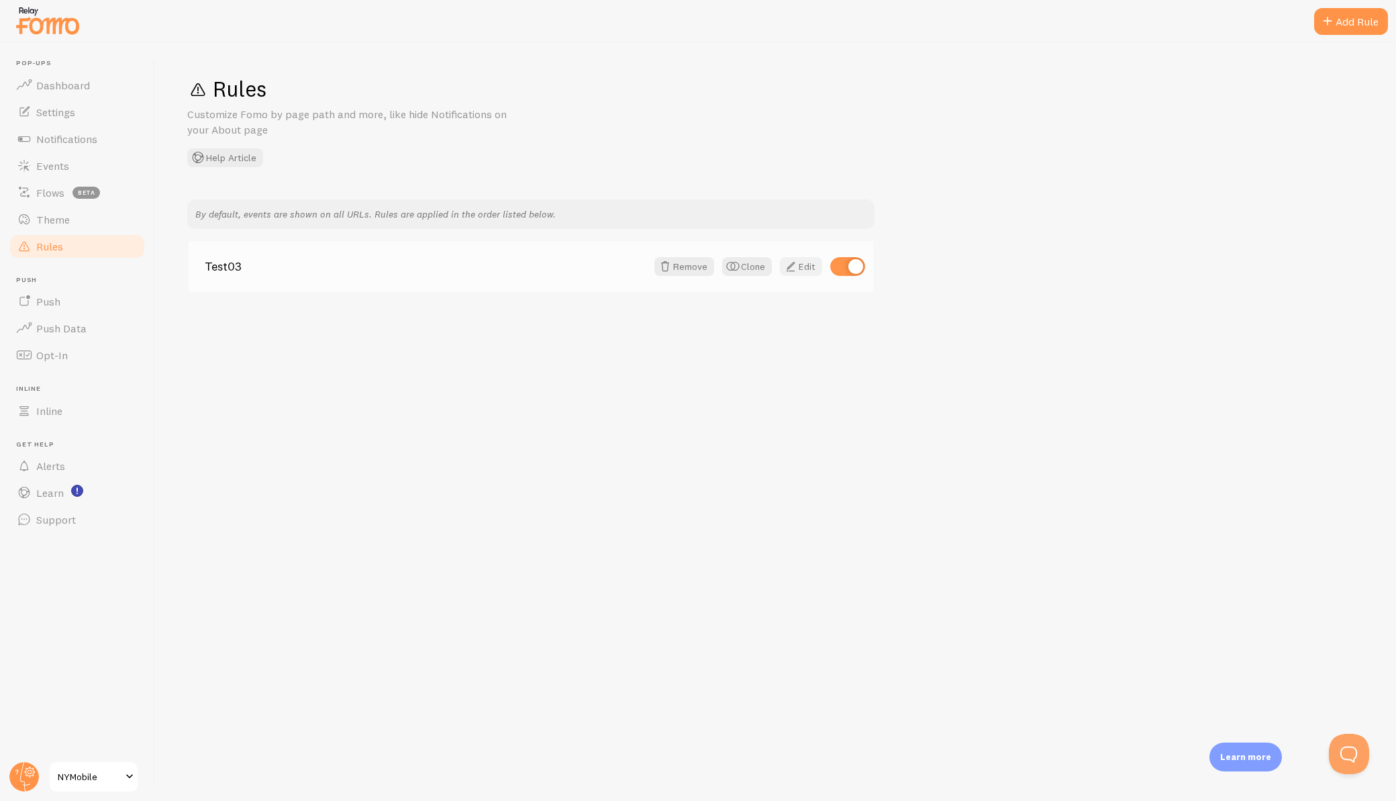
click at [804, 264] on link "Edit" at bounding box center [801, 266] width 42 height 19
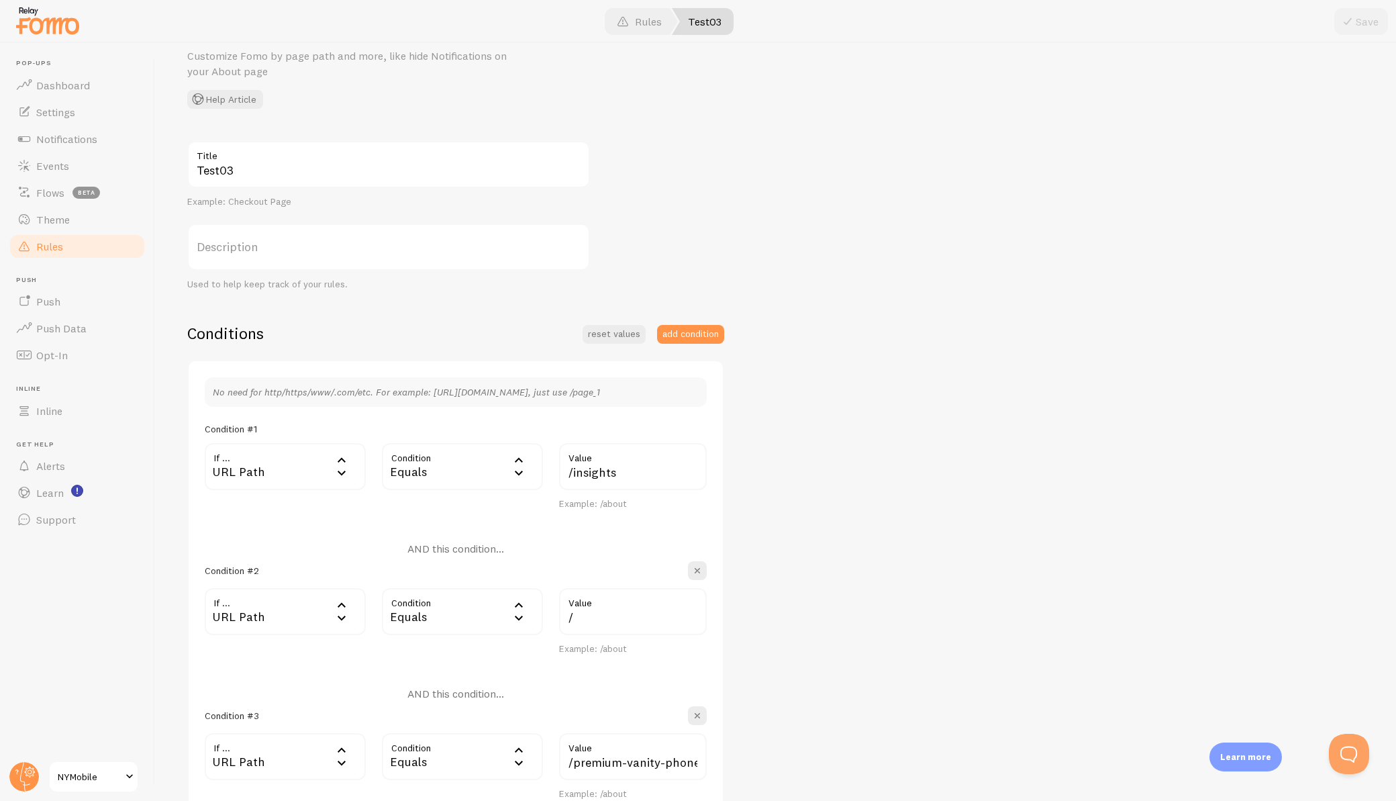
scroll to position [44, 0]
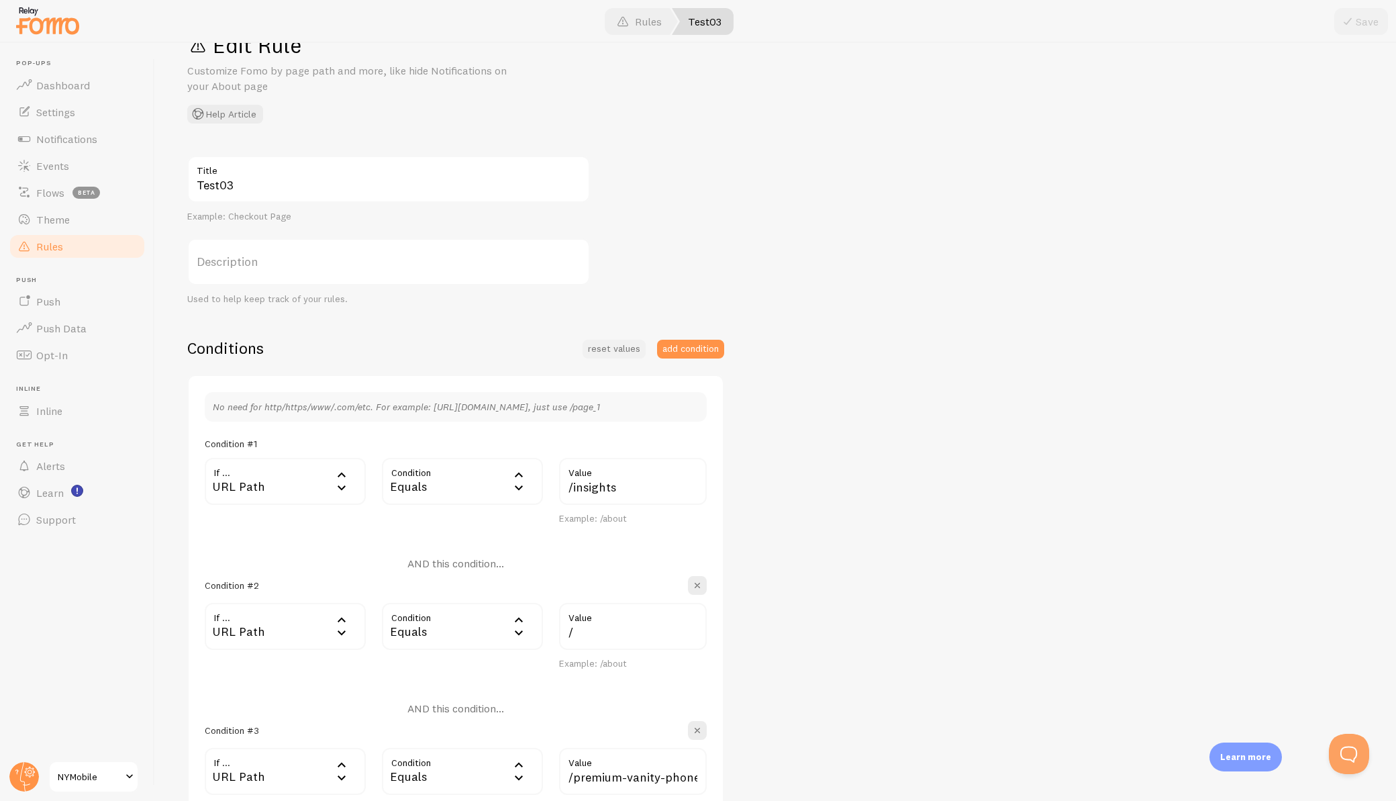
click at [622, 350] on button "reset values" at bounding box center [614, 349] width 63 height 19
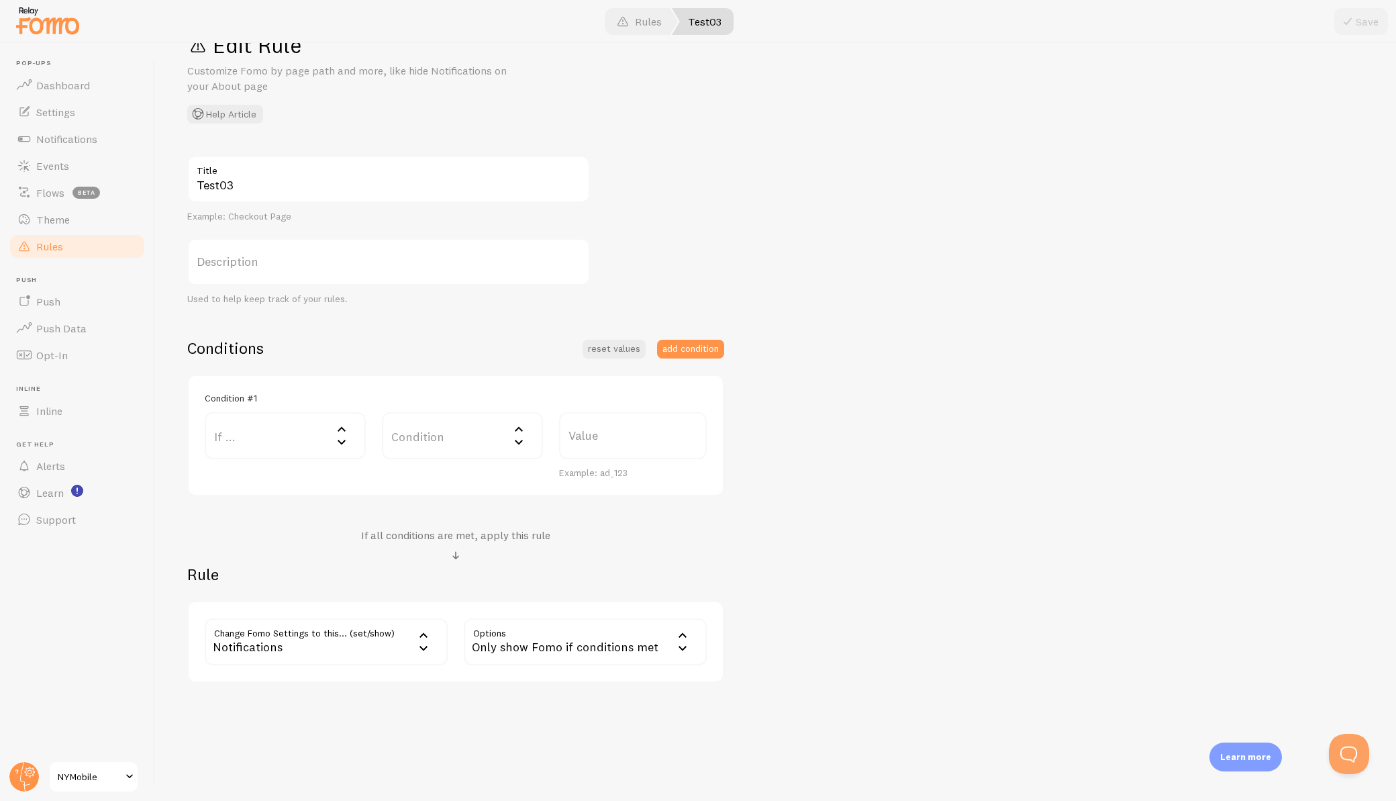
click at [678, 649] on icon at bounding box center [683, 648] width 16 height 16
click at [795, 631] on div "Test03 Title Example: Checkout Page Description Used to help keep track of your…" at bounding box center [775, 419] width 1177 height 527
click at [415, 640] on div "Notifications" at bounding box center [326, 641] width 243 height 47
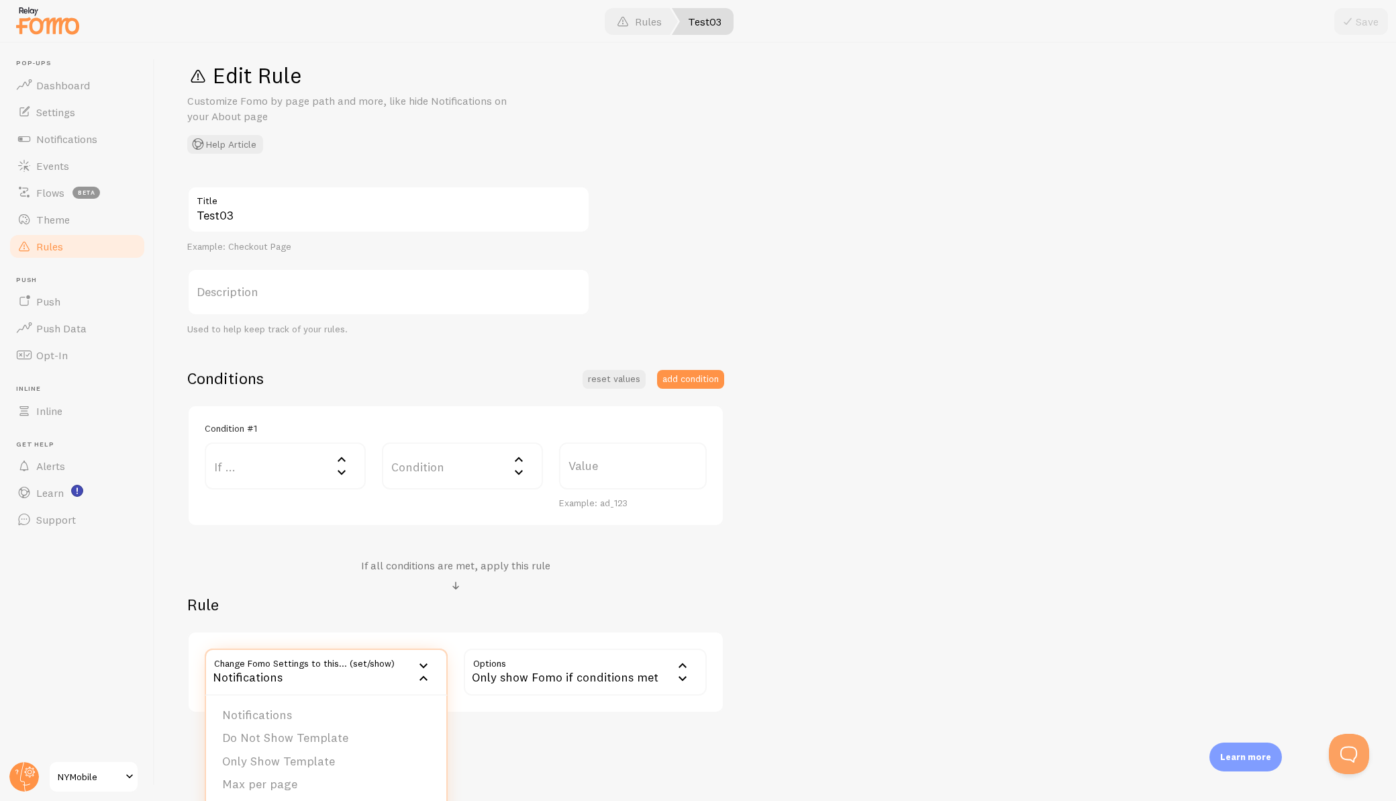
scroll to position [0, 0]
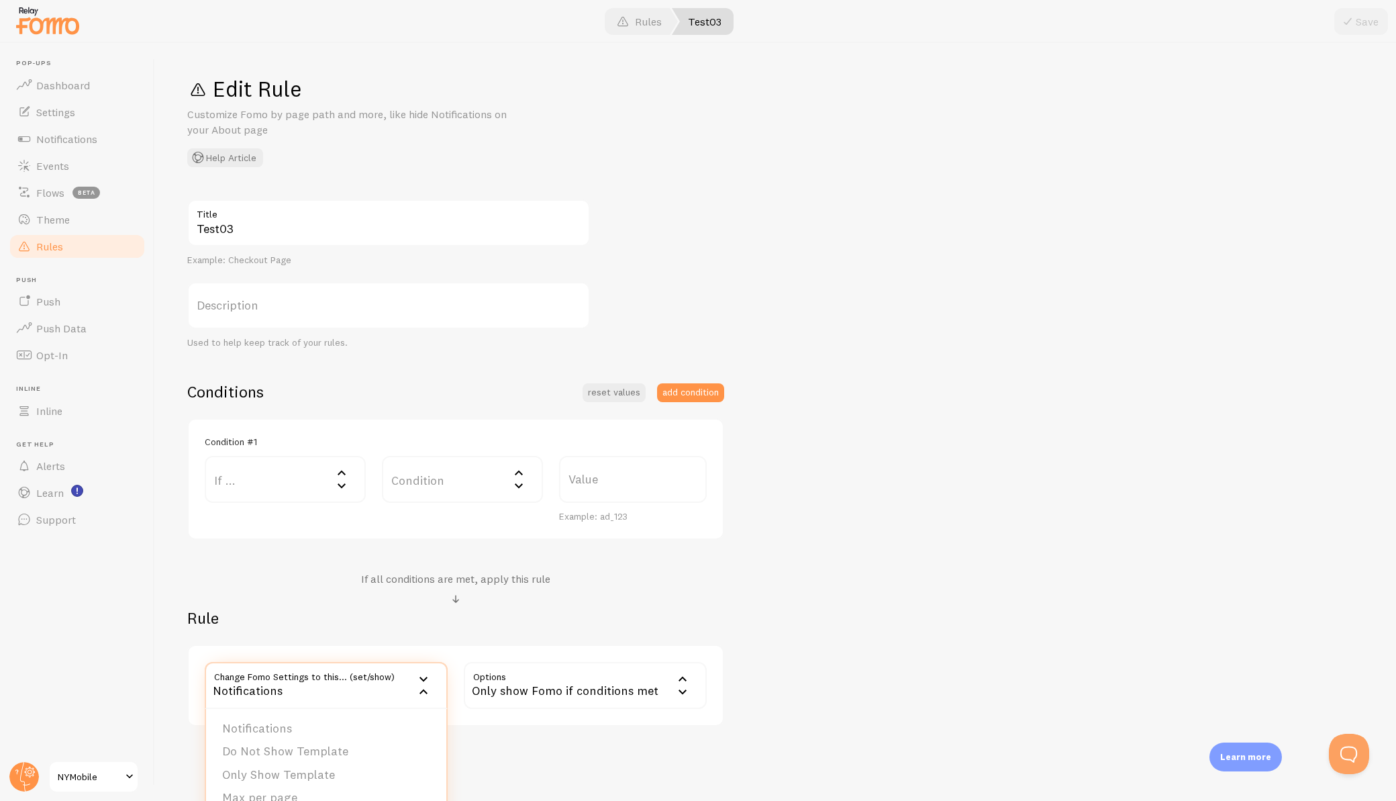
click at [85, 248] on link "Rules" at bounding box center [77, 246] width 138 height 27
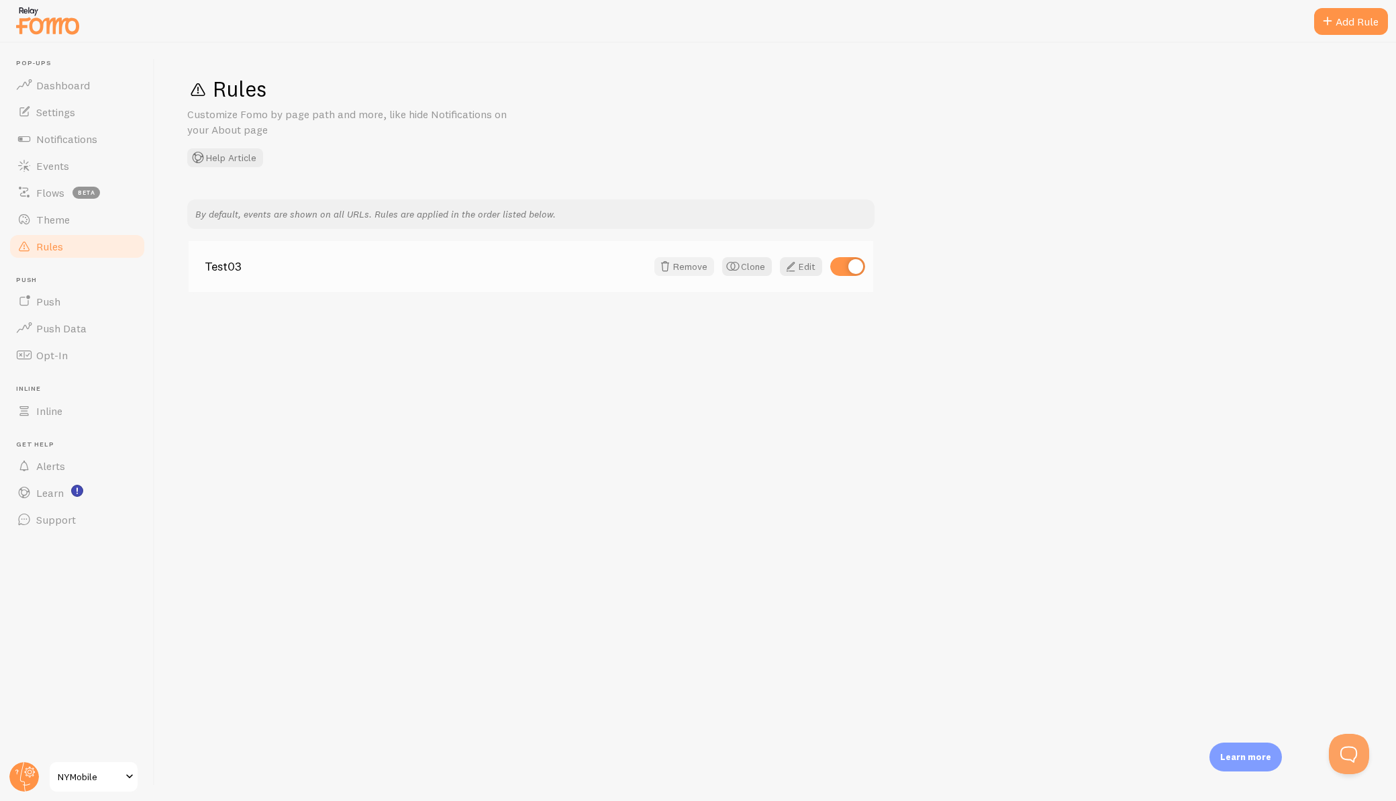
click at [697, 268] on button "Remove" at bounding box center [685, 266] width 60 height 19
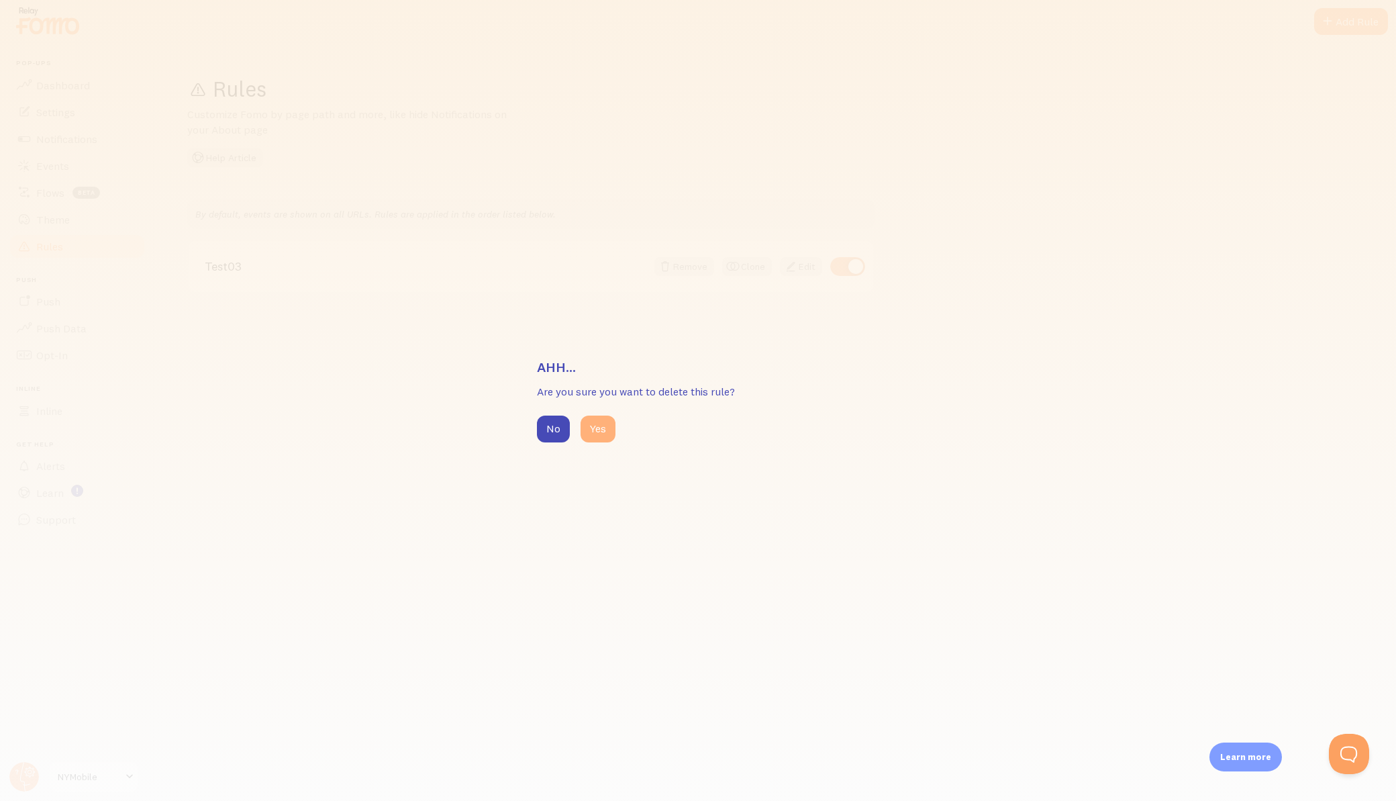
click at [596, 430] on button "Yes" at bounding box center [598, 429] width 35 height 27
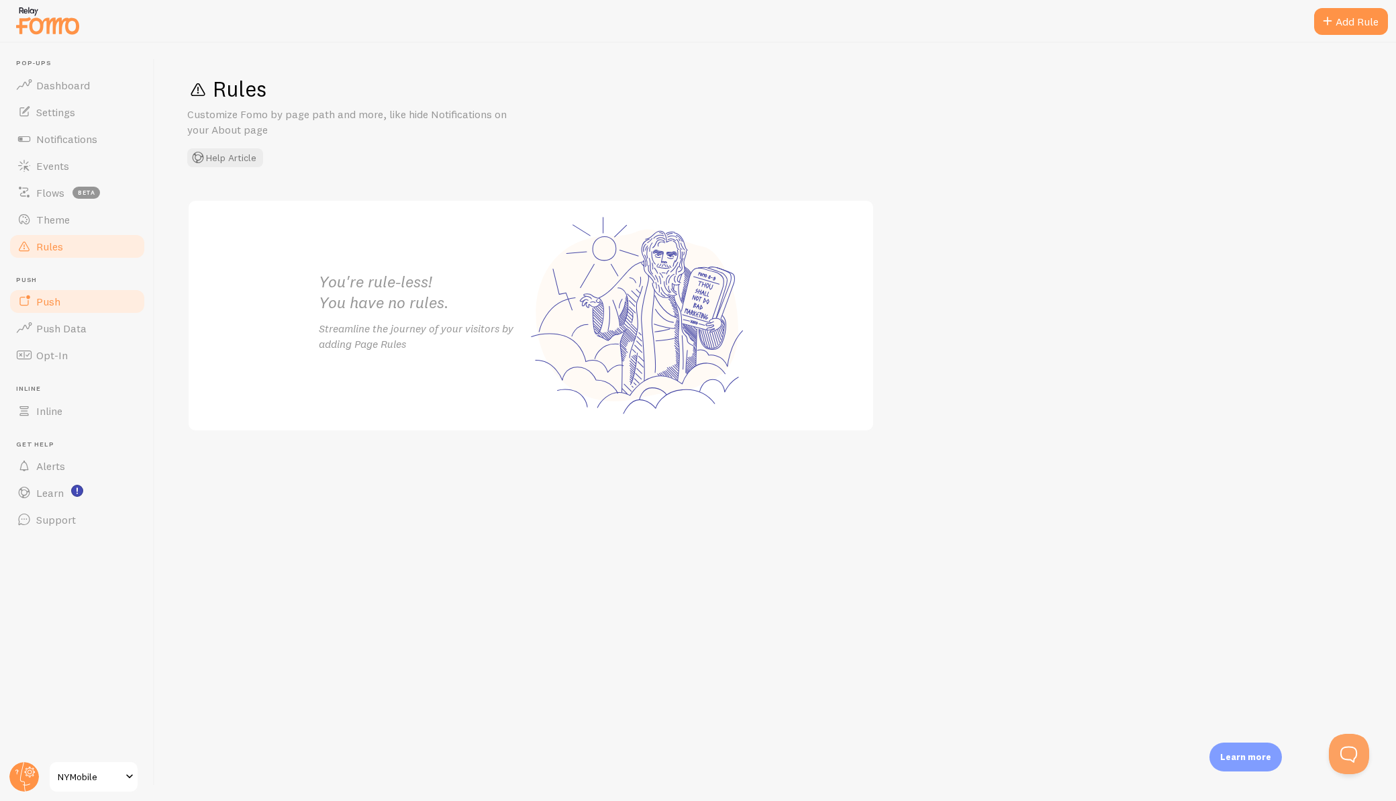
click at [54, 299] on span "Push" at bounding box center [48, 301] width 24 height 13
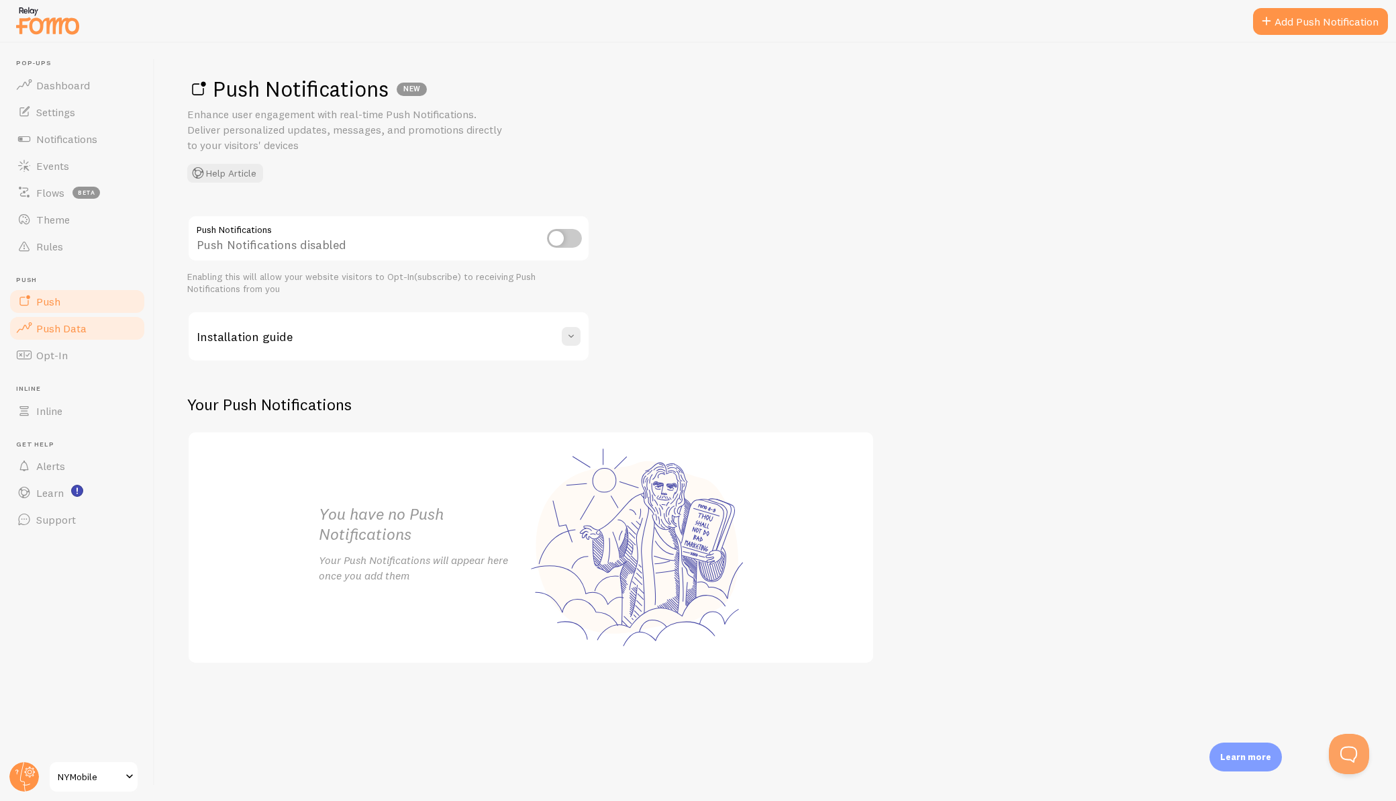
click at [70, 330] on span "Push Data" at bounding box center [61, 328] width 50 height 13
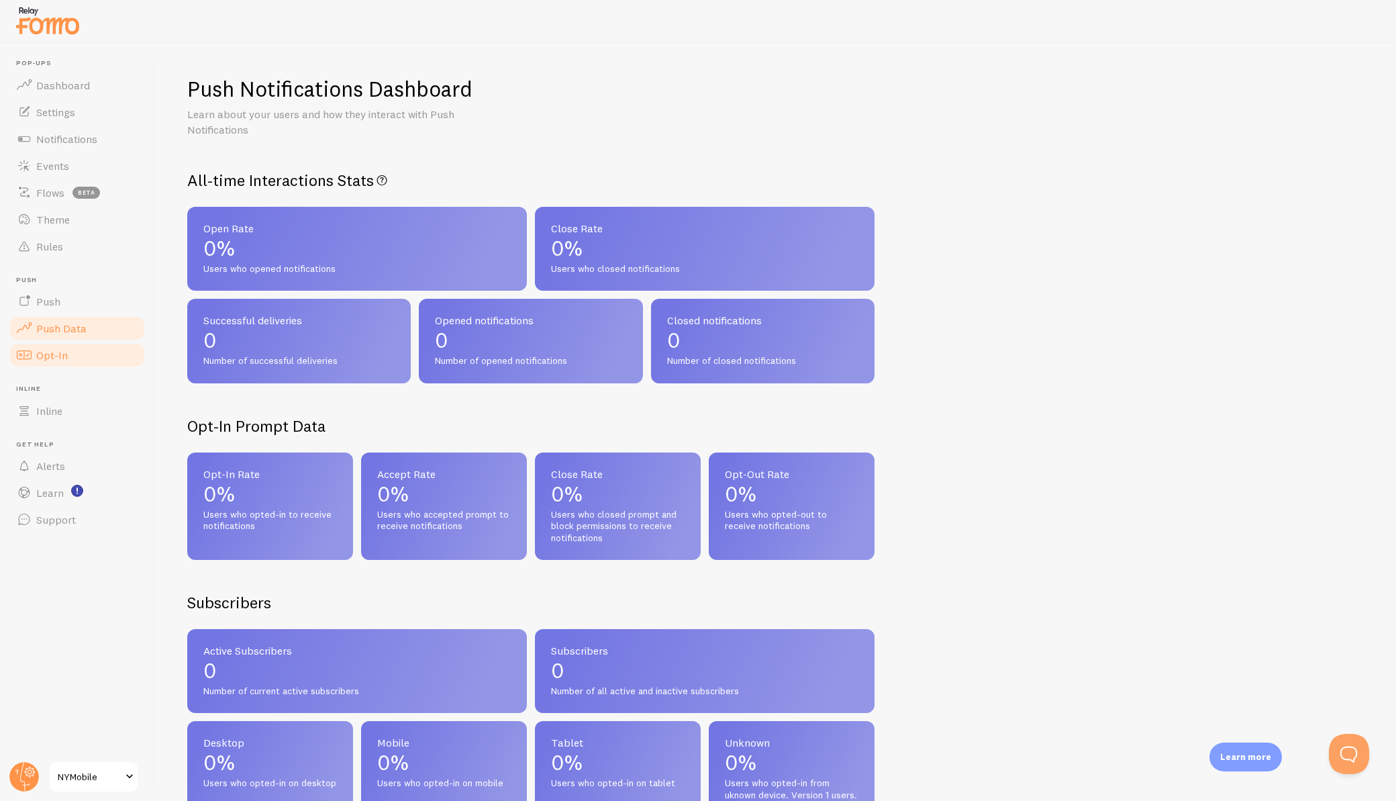
click at [64, 361] on span "Opt-In" at bounding box center [52, 354] width 32 height 13
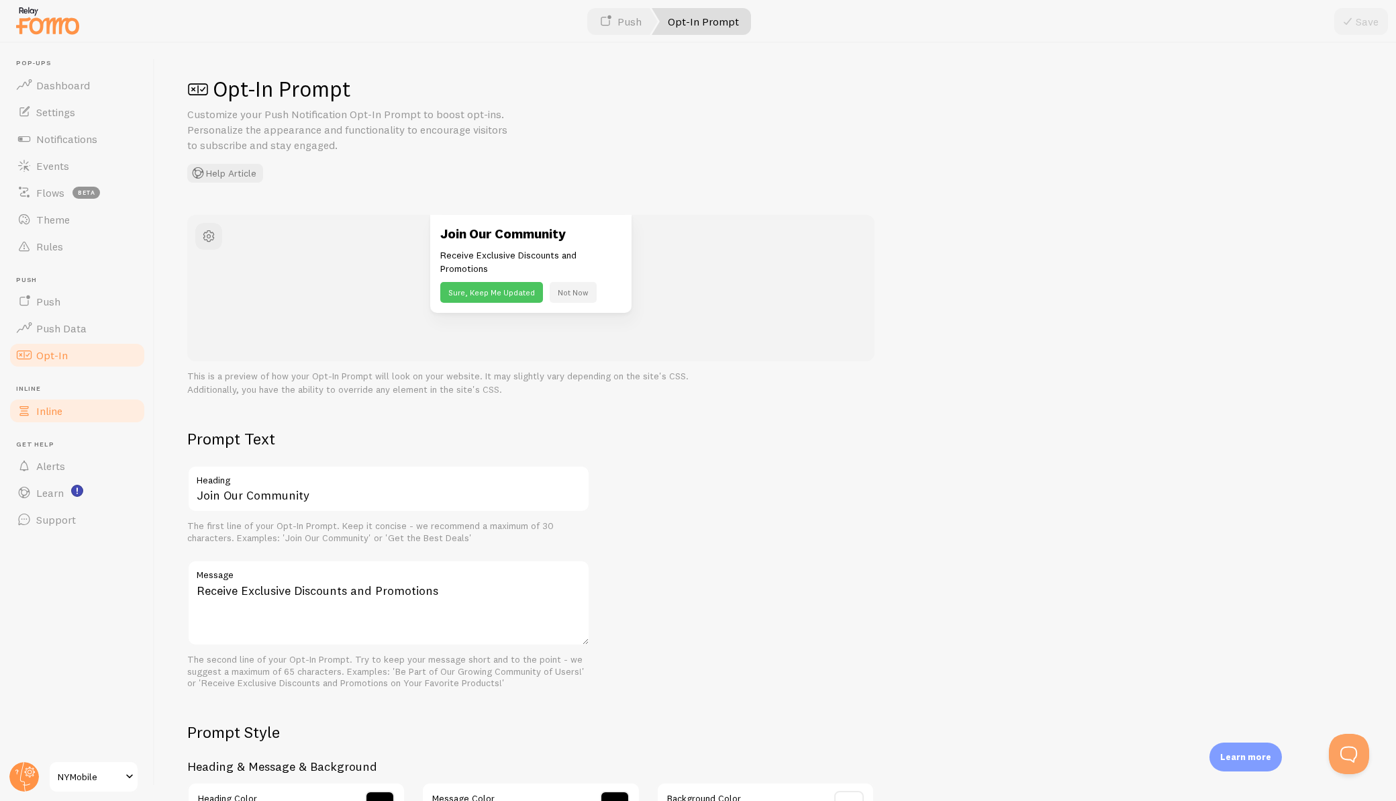
click at [44, 411] on span "Inline" at bounding box center [49, 410] width 26 height 13
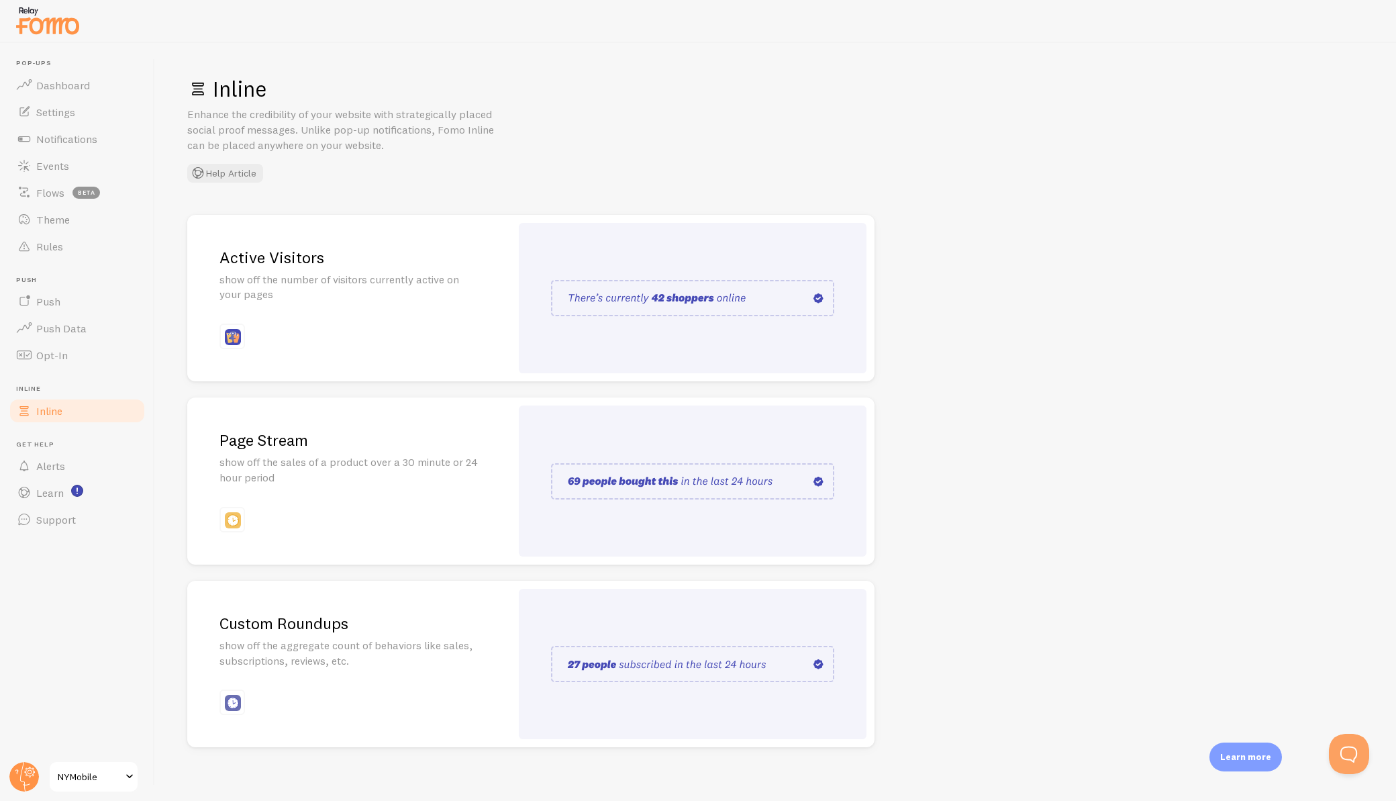
click at [648, 308] on img at bounding box center [692, 298] width 283 height 36
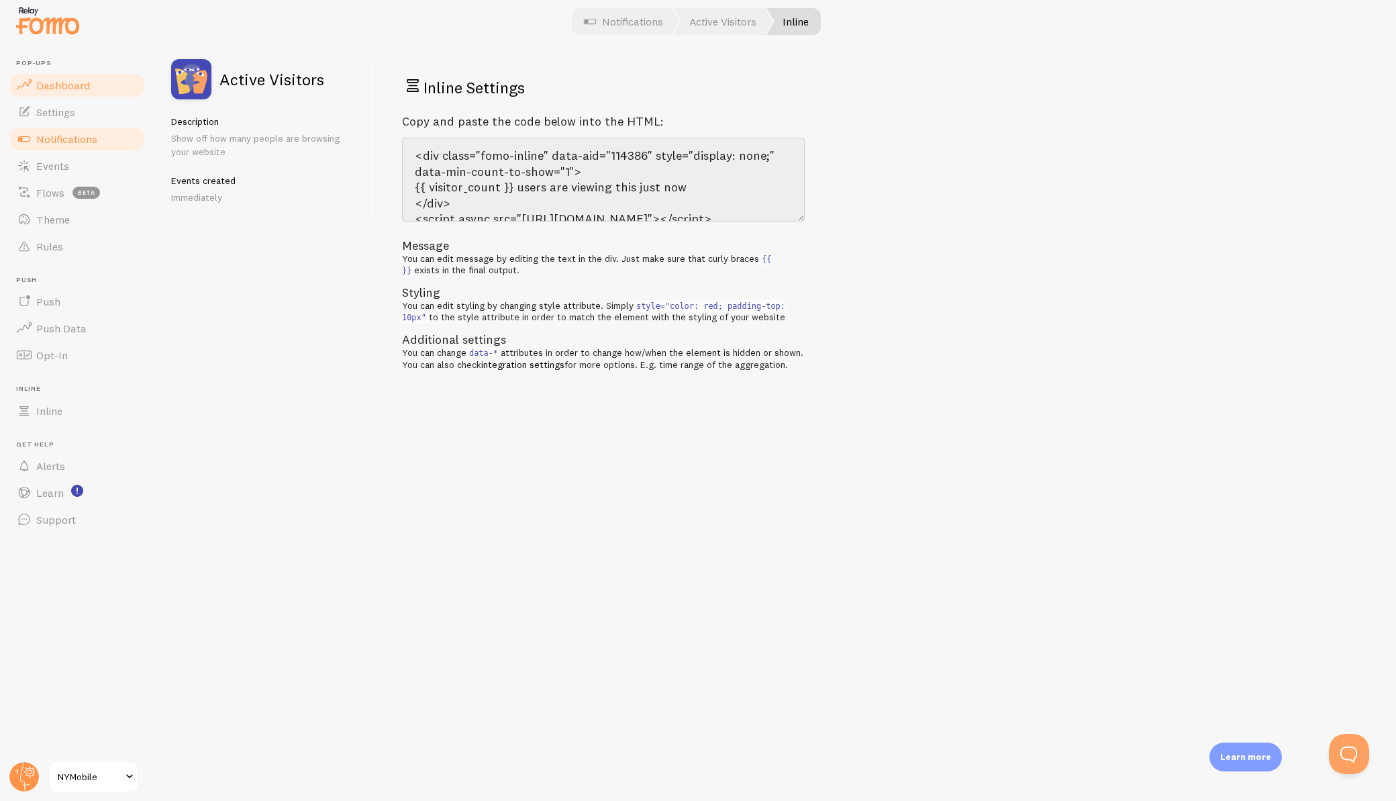
click at [58, 85] on span "Dashboard" at bounding box center [63, 85] width 54 height 13
